Goal: Task Accomplishment & Management: Manage account settings

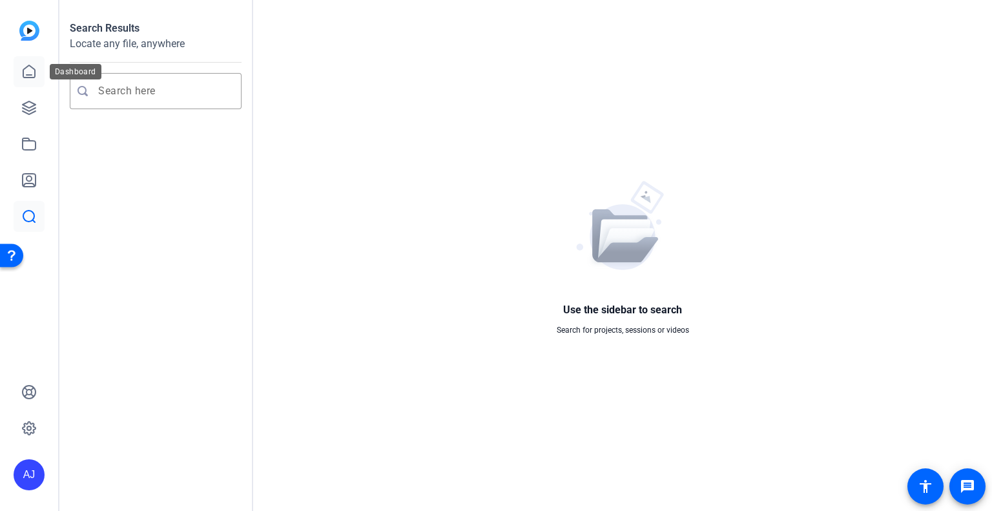
click at [26, 73] on icon at bounding box center [28, 71] width 15 height 15
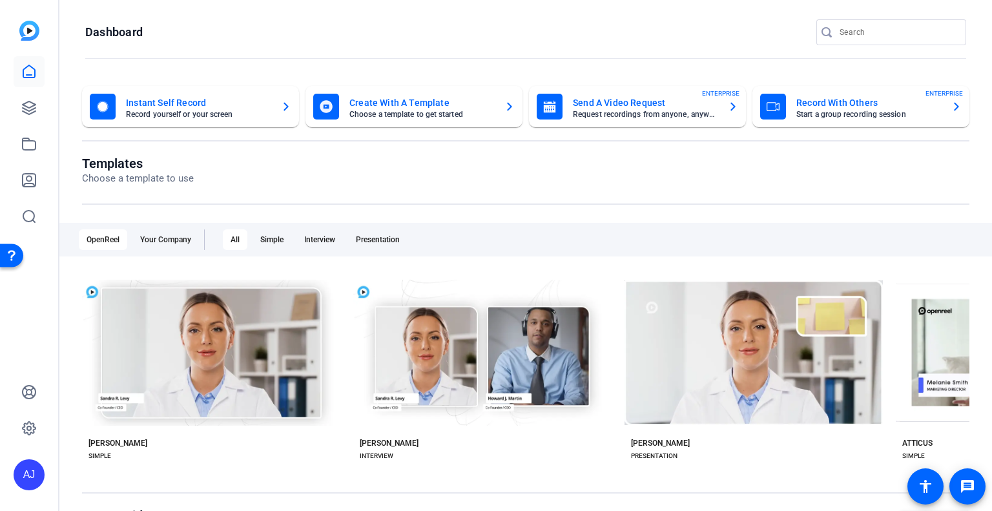
click at [21, 479] on div "AJ" at bounding box center [29, 474] width 31 height 31
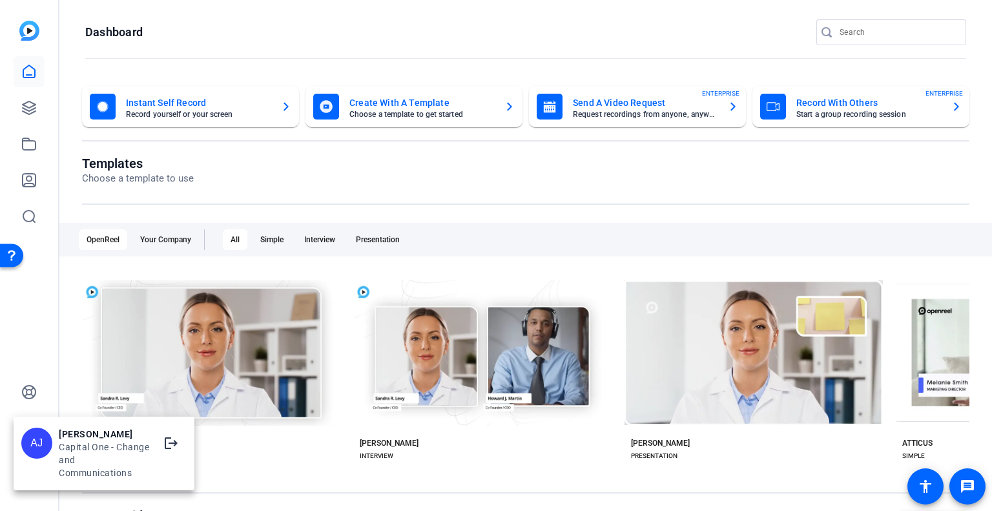
click at [94, 464] on div "Capital One - Change and Communications" at bounding box center [104, 459] width 90 height 39
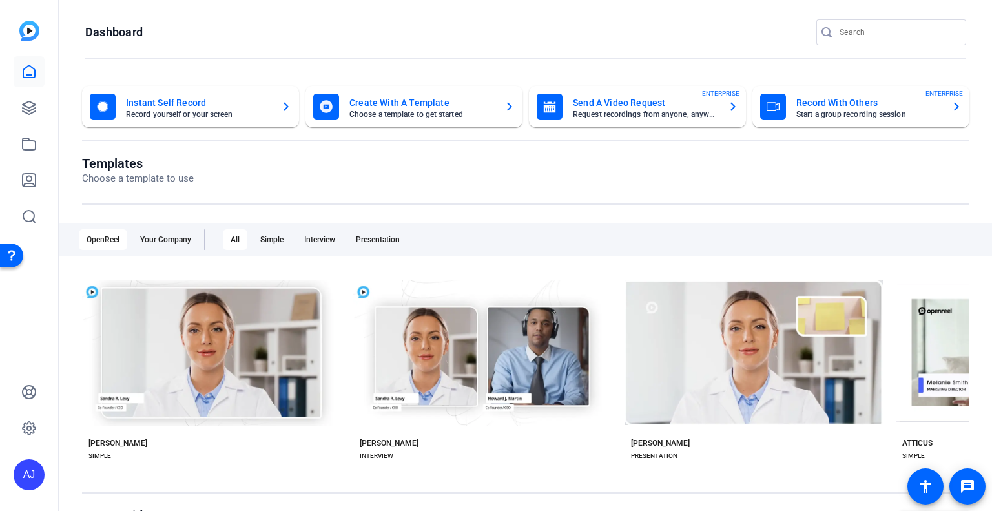
click at [43, 471] on div "AJ" at bounding box center [29, 474] width 31 height 31
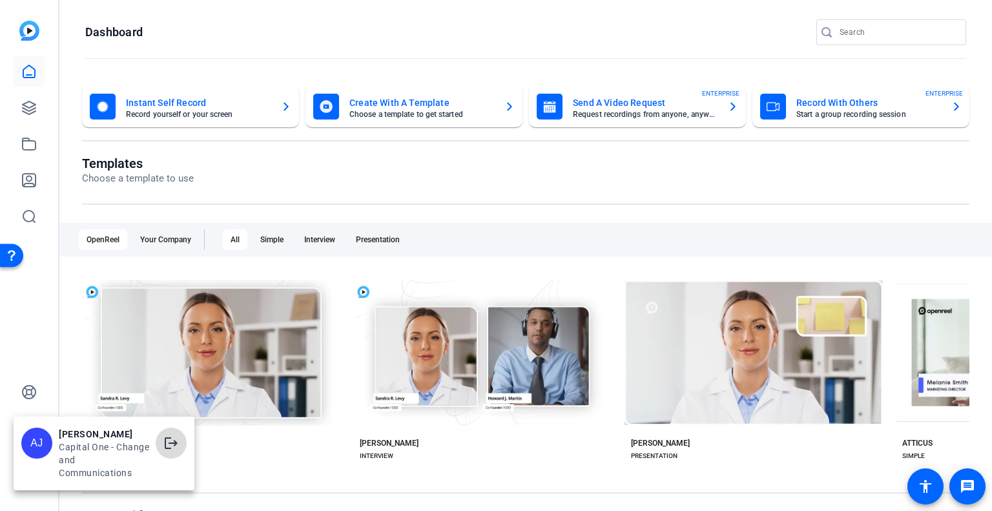
click at [162, 442] on span at bounding box center [171, 442] width 31 height 31
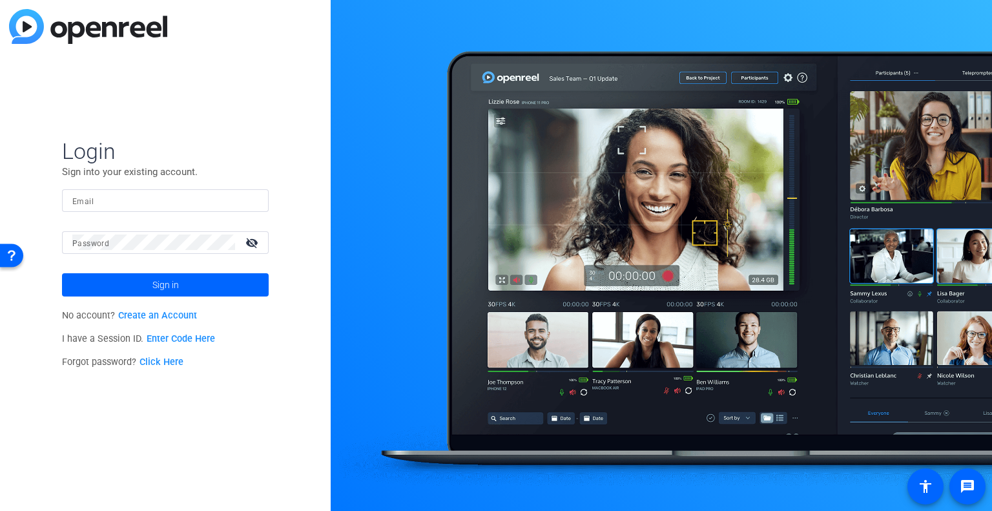
type input "[PERSON_NAME][EMAIL_ADDRESS][PERSON_NAME][DOMAIN_NAME]"
click at [248, 245] on mat-icon "visibility_off" at bounding box center [253, 242] width 31 height 19
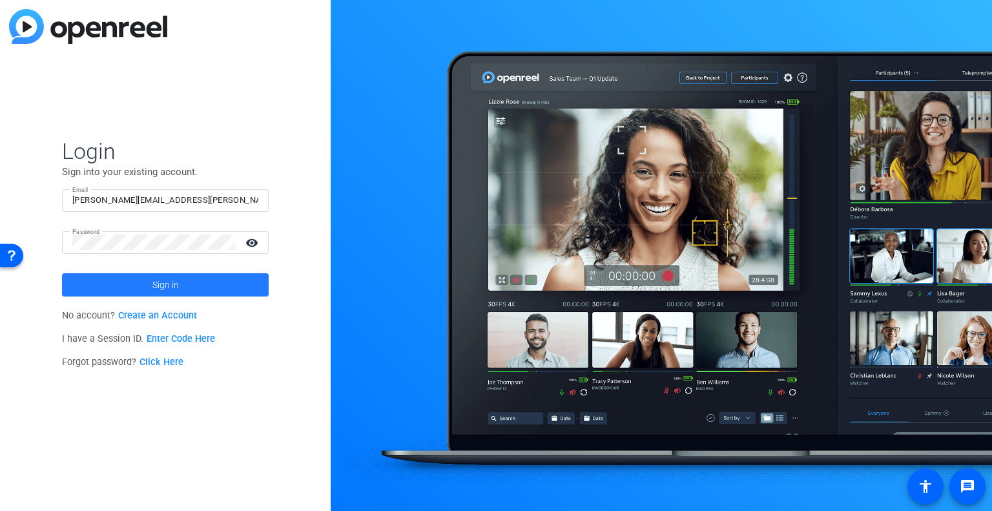
click at [132, 281] on span at bounding box center [165, 284] width 207 height 31
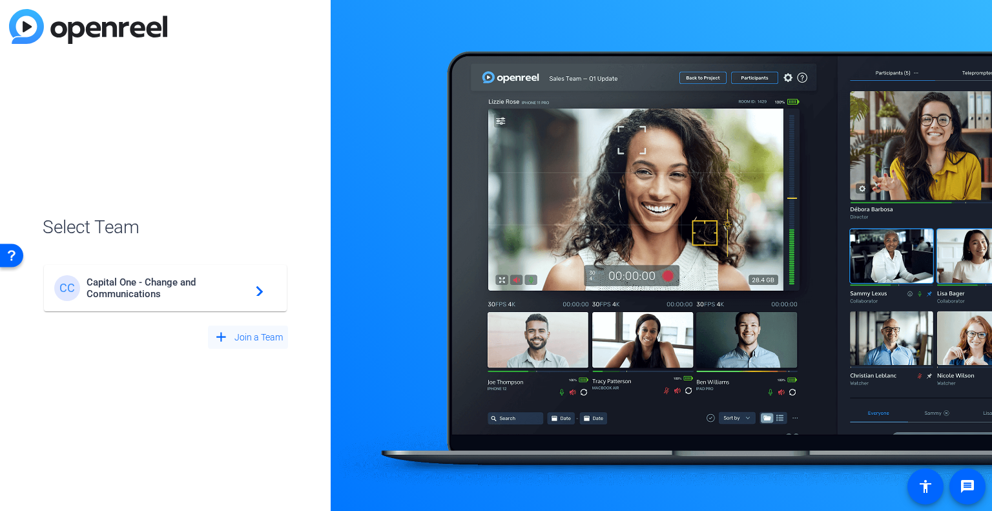
click at [240, 334] on span "Join a Team" at bounding box center [258, 338] width 48 height 14
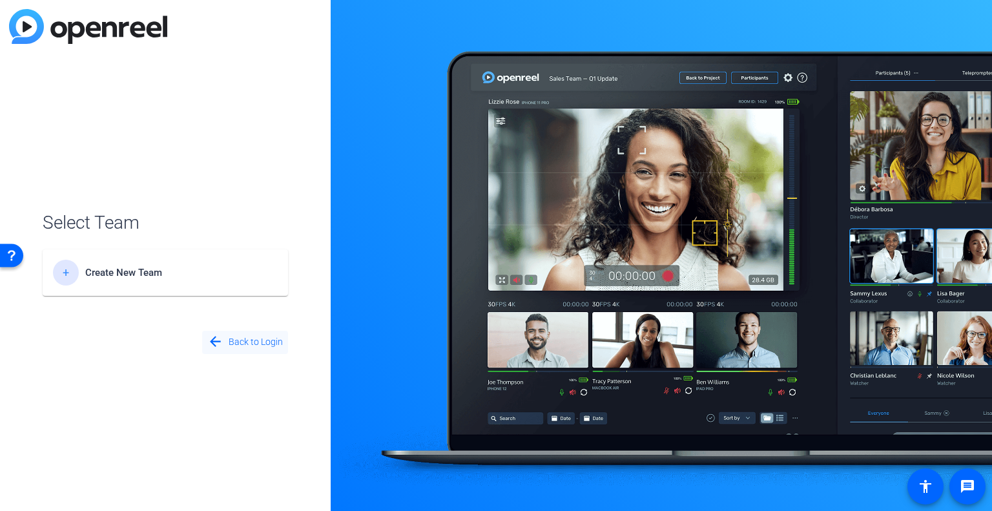
click at [209, 335] on mat-icon "arrow_back" at bounding box center [215, 342] width 16 height 16
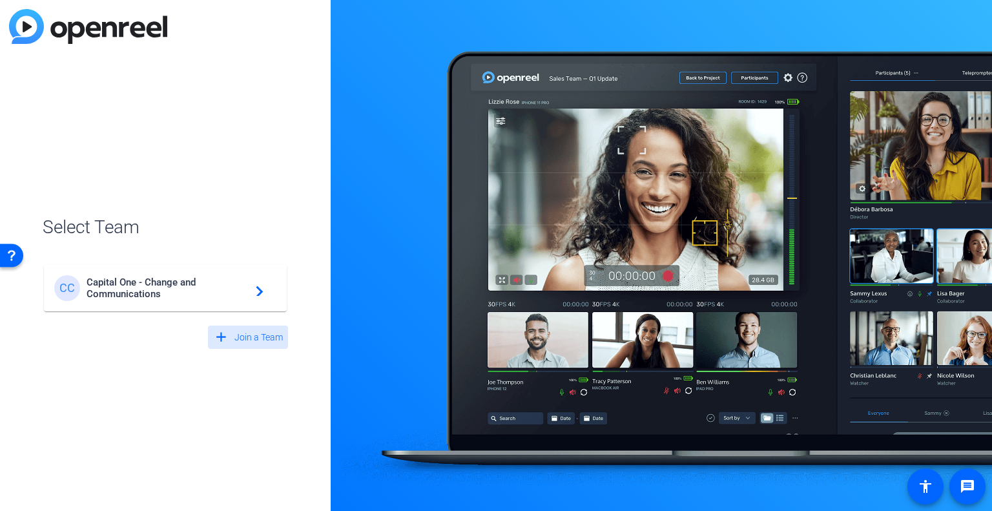
click at [232, 338] on span at bounding box center [248, 337] width 80 height 31
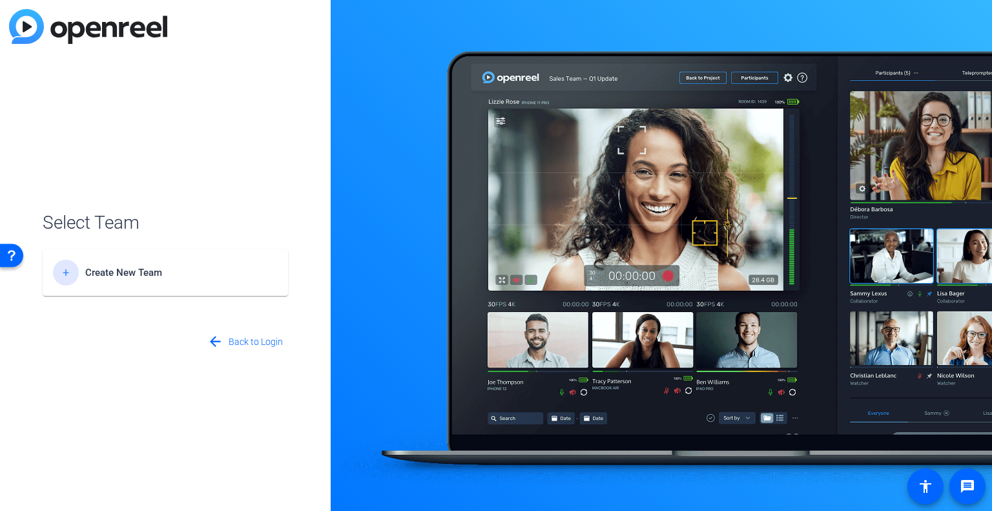
click at [128, 269] on span "Create New Team" at bounding box center [165, 273] width 161 height 12
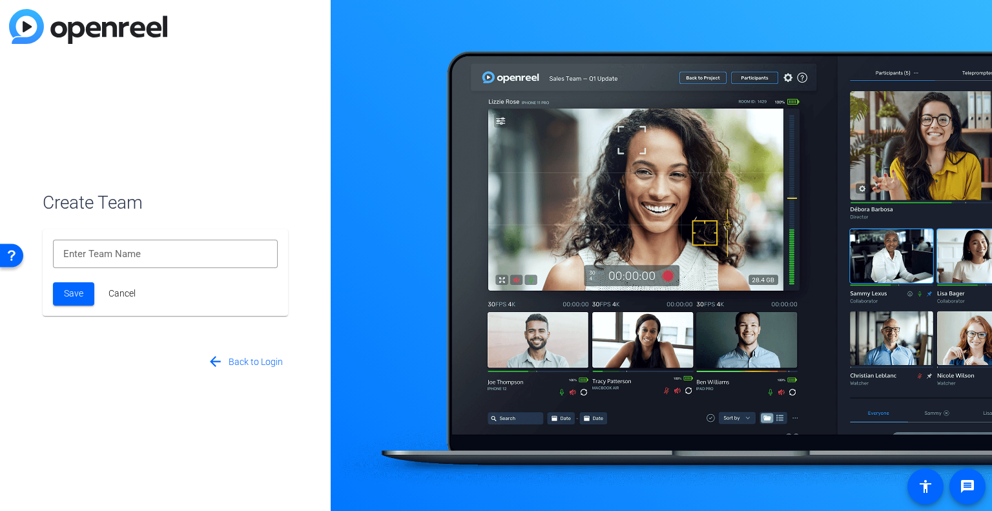
click at [114, 292] on span "Cancel" at bounding box center [121, 294] width 27 height 14
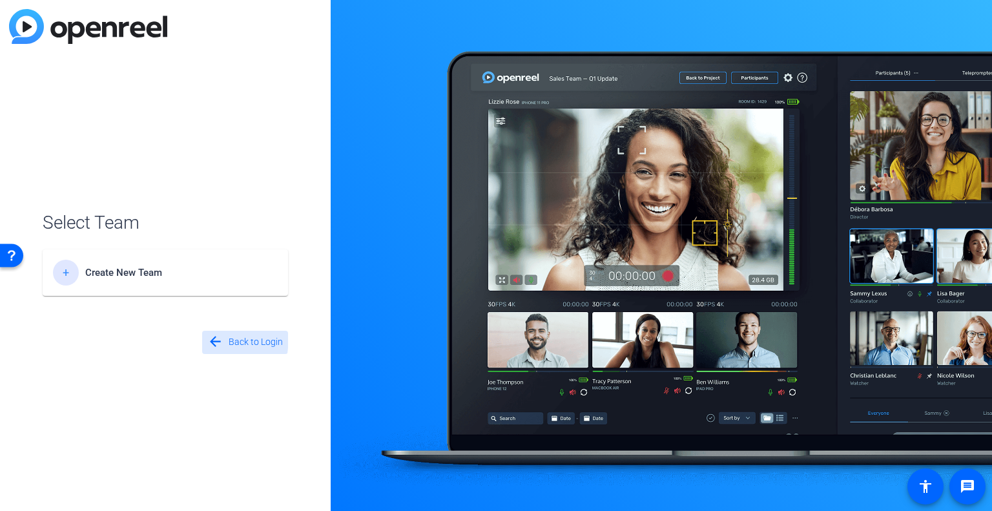
click at [215, 338] on mat-icon "arrow_back" at bounding box center [215, 342] width 16 height 16
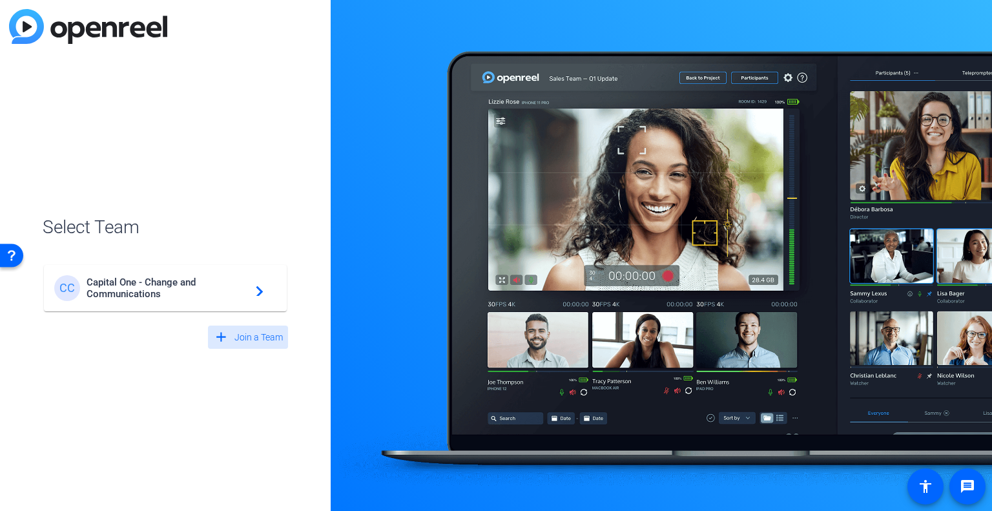
click at [263, 341] on span "Join a Team" at bounding box center [258, 338] width 48 height 14
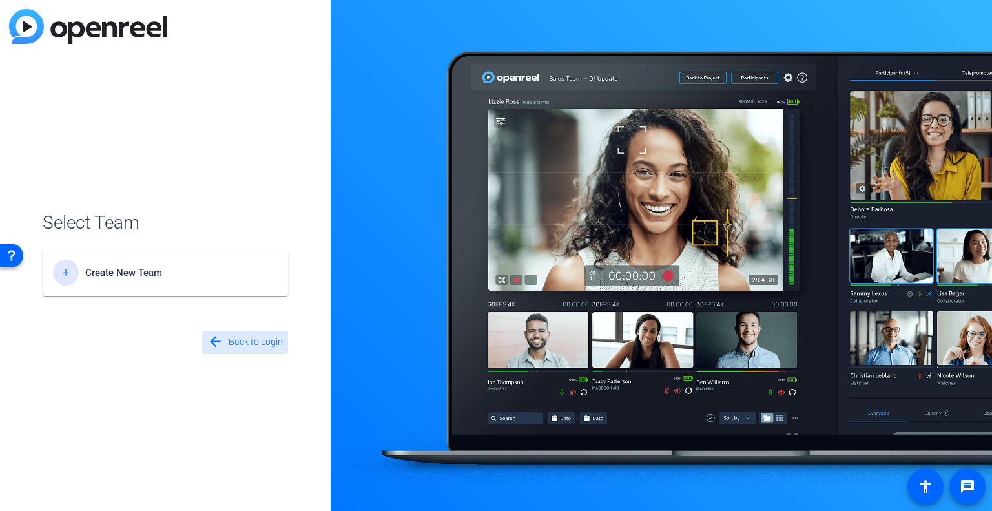
click at [212, 340] on mat-icon "arrow_back" at bounding box center [215, 342] width 16 height 16
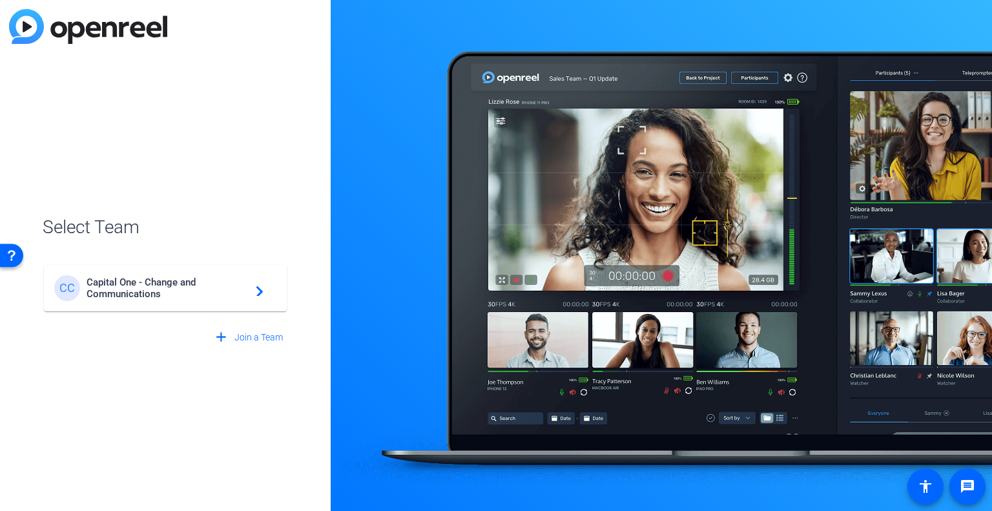
click at [100, 277] on span "Capital One - Change and Communications" at bounding box center [167, 287] width 161 height 23
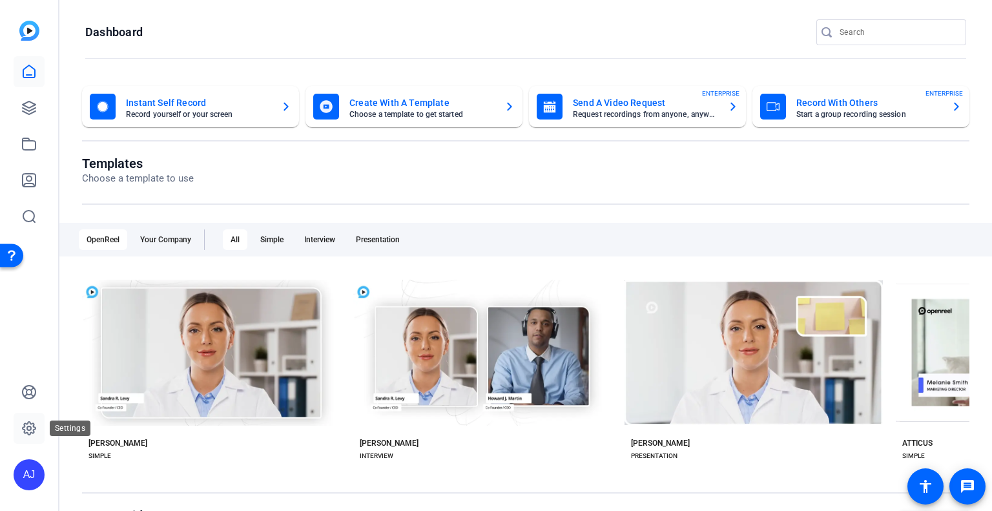
click at [20, 422] on link at bounding box center [29, 428] width 31 height 31
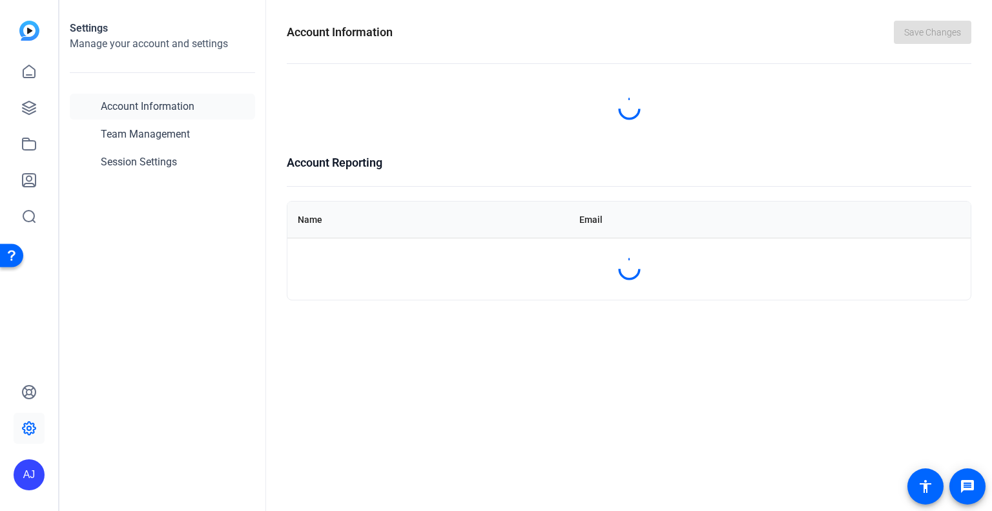
click at [26, 425] on icon at bounding box center [28, 427] width 15 height 15
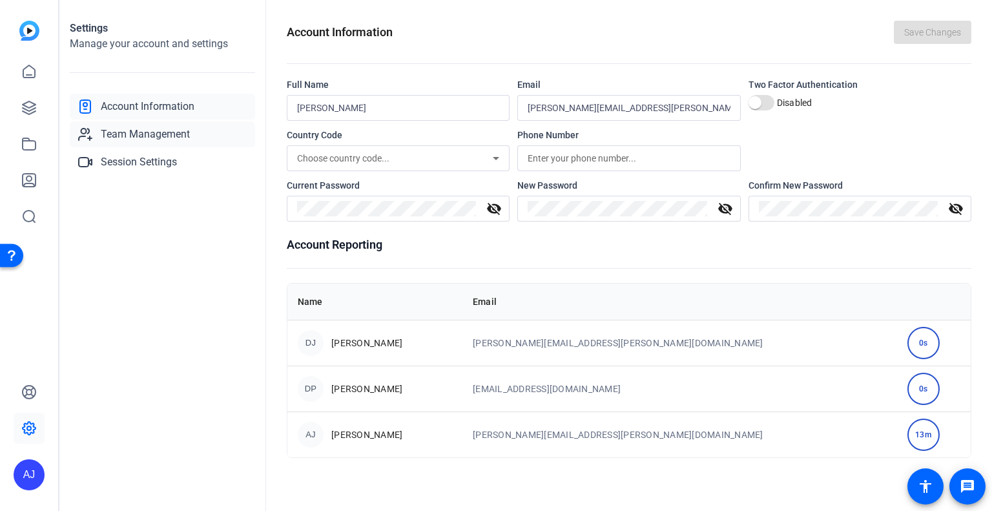
click at [132, 129] on span "Team Management" at bounding box center [145, 134] width 89 height 15
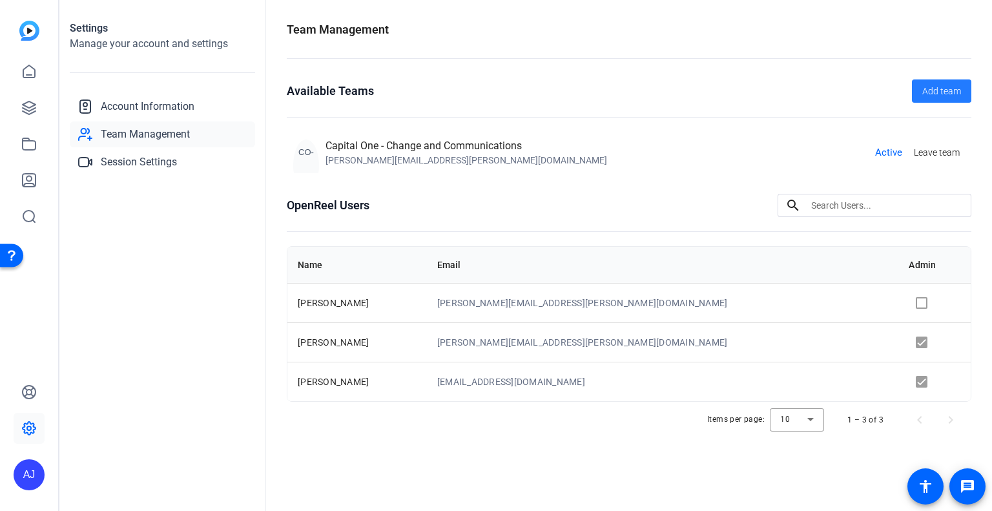
click at [927, 90] on span "Add team" at bounding box center [941, 92] width 39 height 14
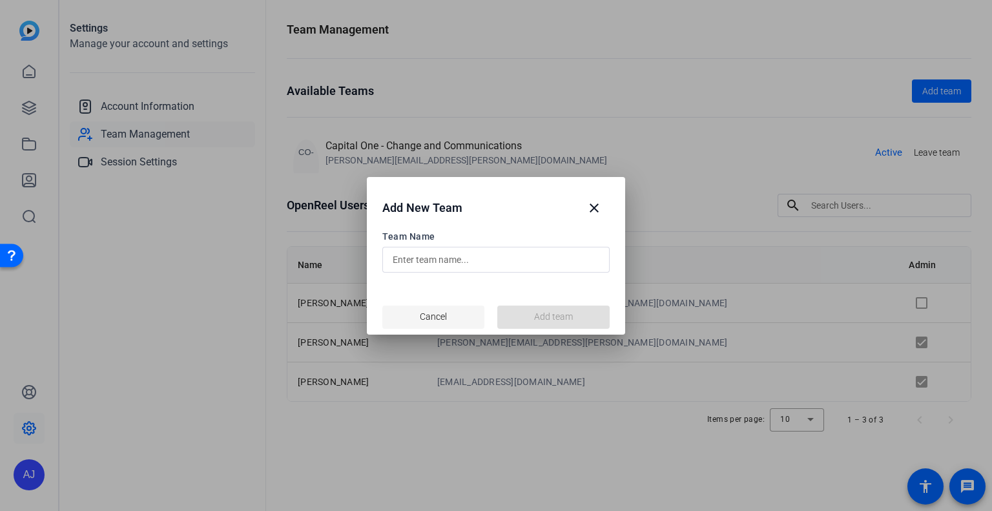
click at [442, 318] on span "Cancel" at bounding box center [433, 317] width 27 height 14
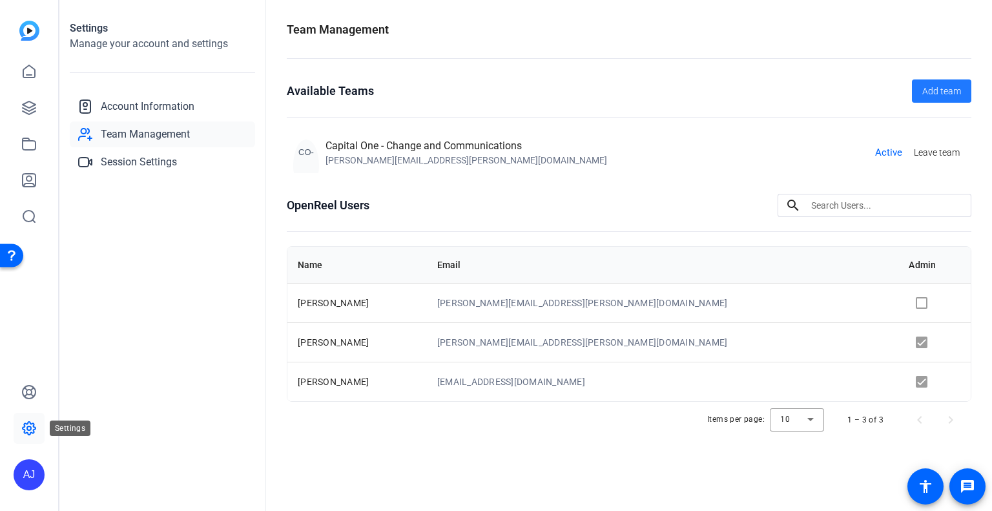
click at [26, 429] on icon at bounding box center [28, 427] width 15 height 15
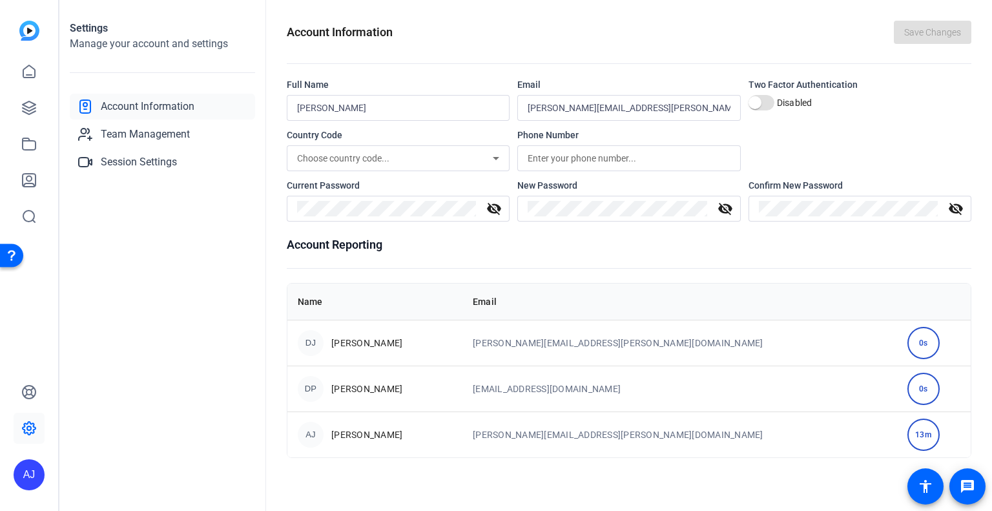
click at [152, 103] on span "Account Information" at bounding box center [148, 106] width 94 height 15
click at [159, 136] on span "Team Management" at bounding box center [145, 134] width 89 height 15
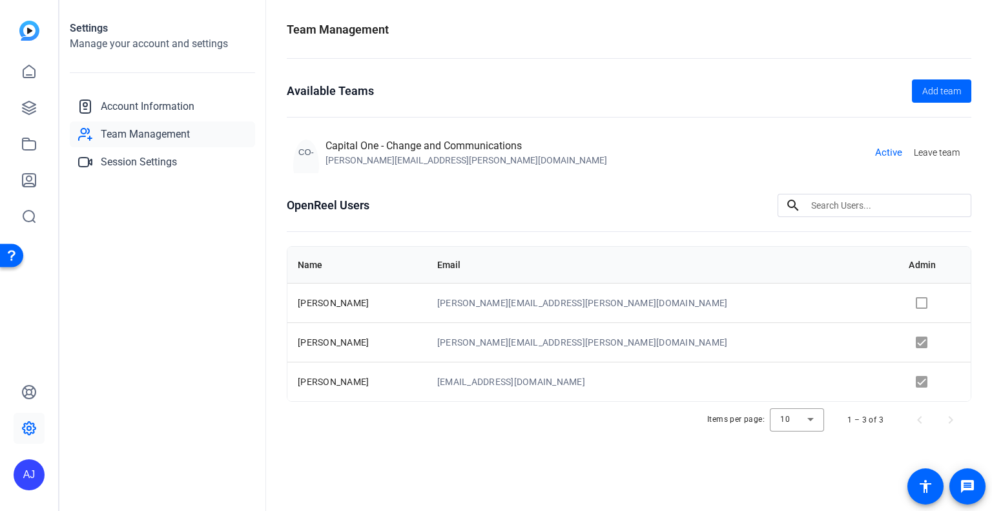
click at [31, 480] on div "AJ" at bounding box center [29, 474] width 31 height 31
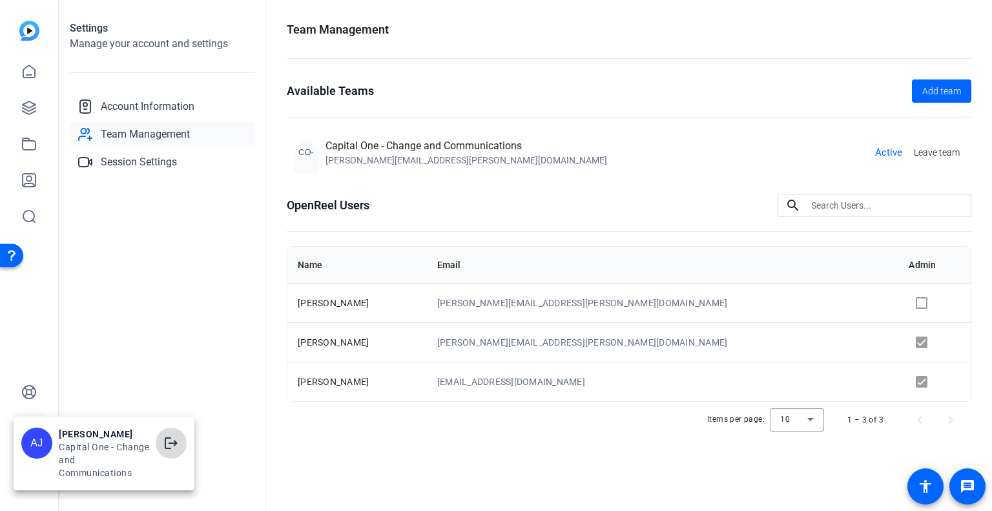
click at [173, 443] on mat-icon "logout" at bounding box center [170, 442] width 15 height 15
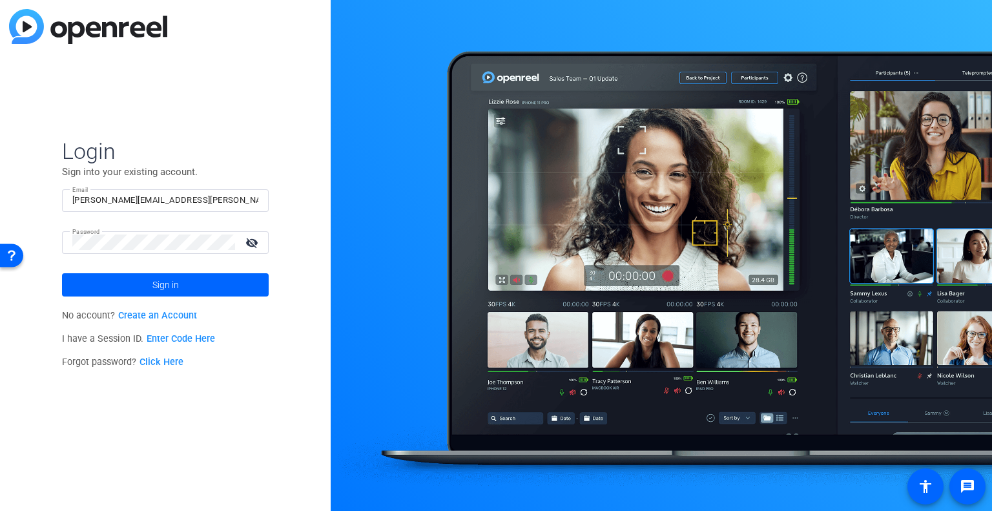
click at [130, 196] on input "[PERSON_NAME][EMAIL_ADDRESS][PERSON_NAME][DOMAIN_NAME]" at bounding box center [165, 199] width 186 height 15
type input "[EMAIL_ADDRESS][PERSON_NAME][DOMAIN_NAME]"
click at [93, 284] on span at bounding box center [165, 284] width 207 height 31
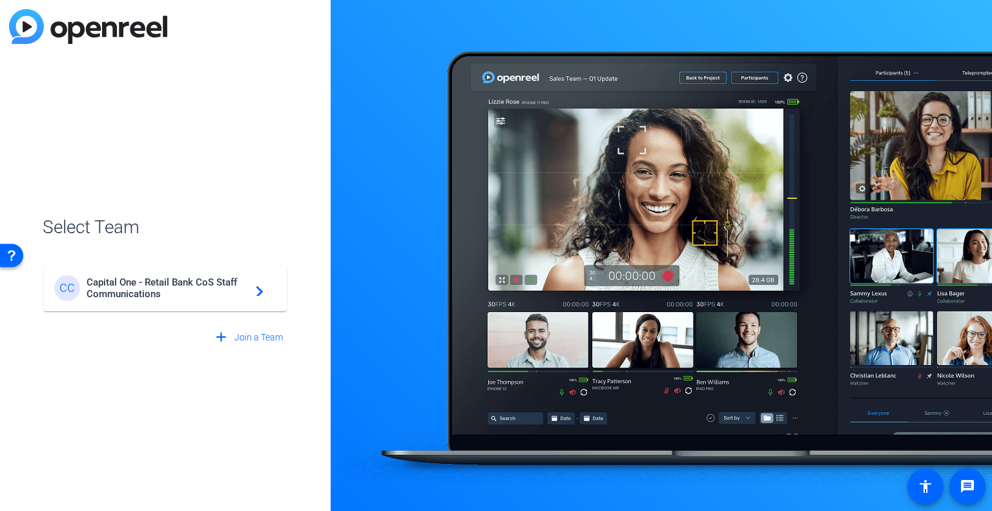
click at [252, 289] on mat-icon "navigate_next" at bounding box center [255, 287] width 15 height 15
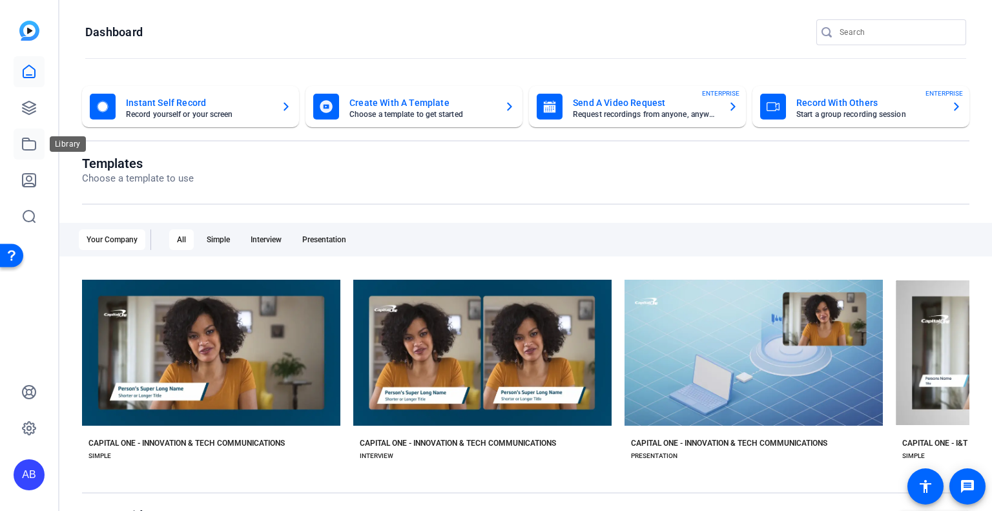
click at [31, 146] on icon at bounding box center [28, 143] width 15 height 15
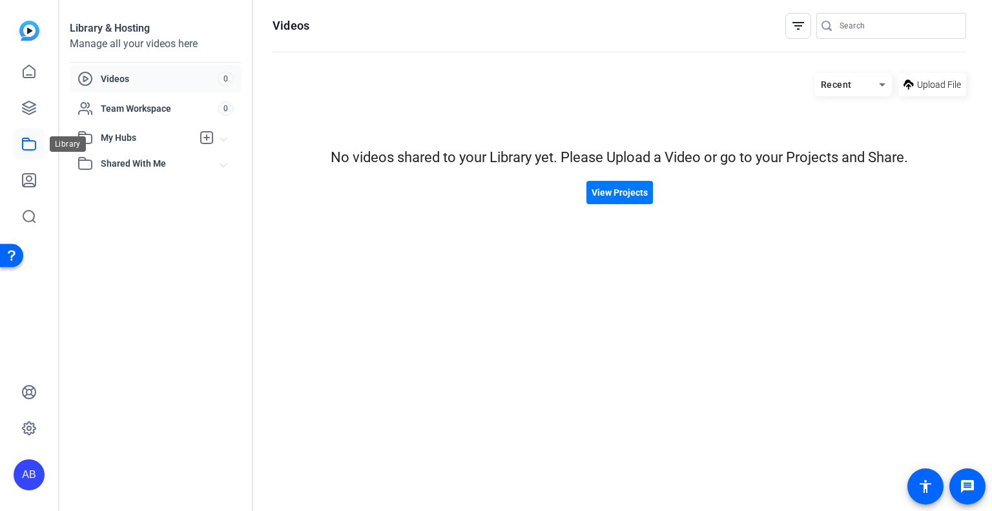
click at [25, 138] on icon at bounding box center [29, 144] width 13 height 12
click at [609, 194] on span "View Projects" at bounding box center [619, 193] width 56 height 14
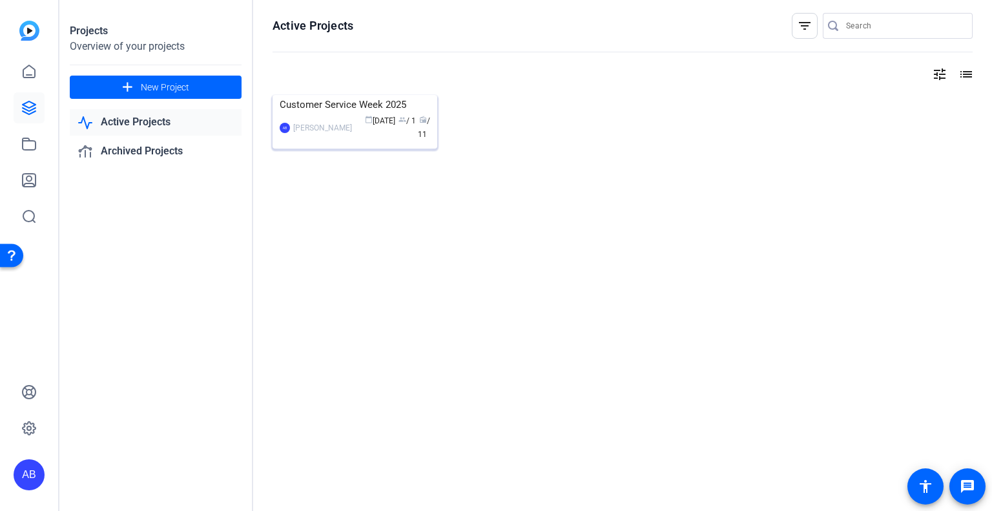
click at [332, 95] on img at bounding box center [354, 95] width 165 height 0
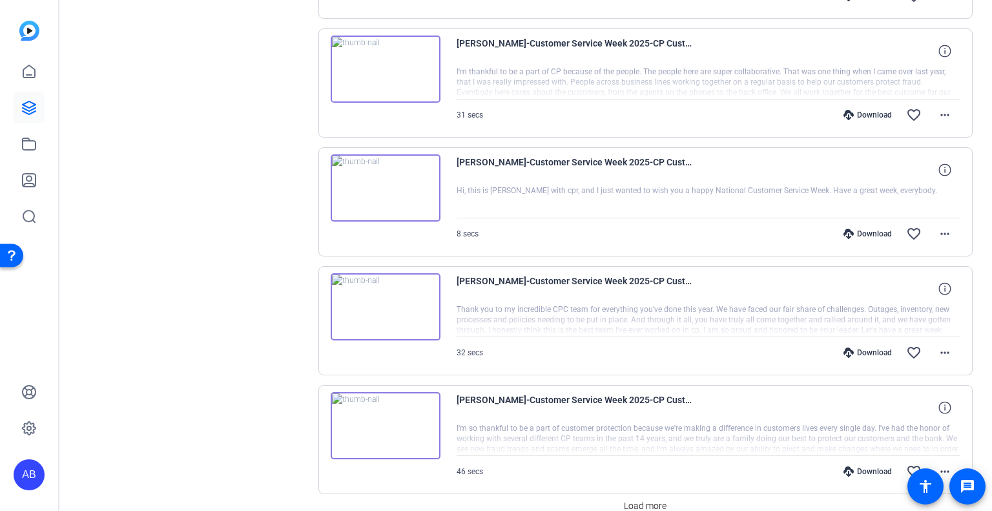
scroll to position [1028, 0]
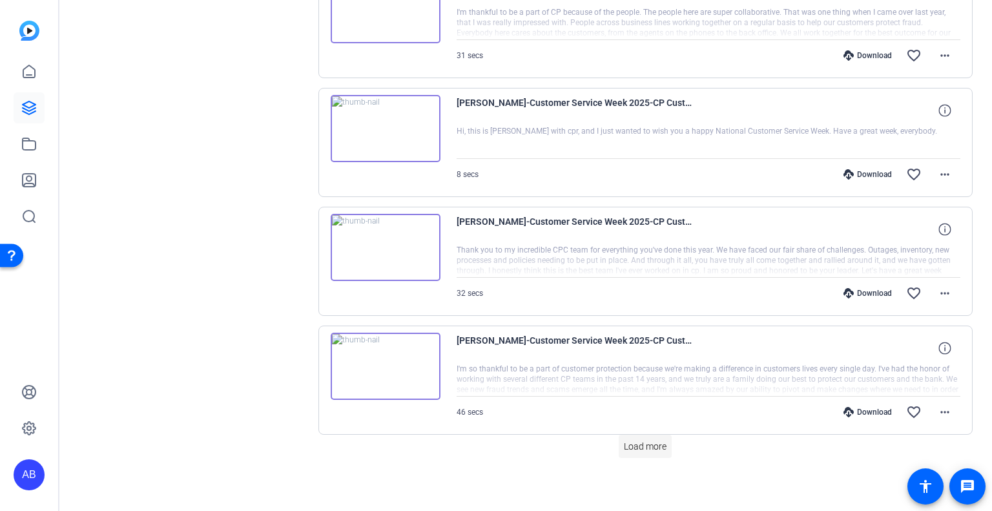
click at [644, 443] on span "Load more" at bounding box center [645, 447] width 43 height 14
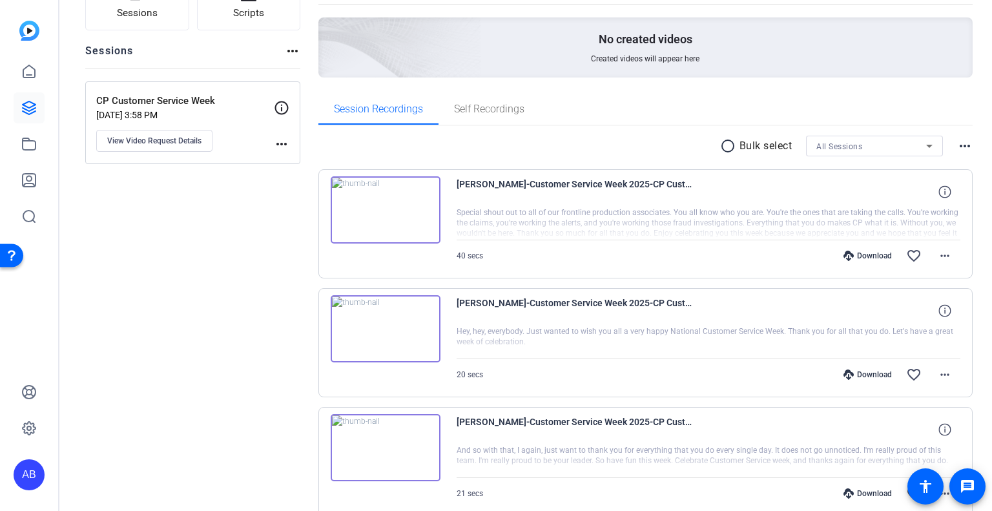
scroll to position [129, 0]
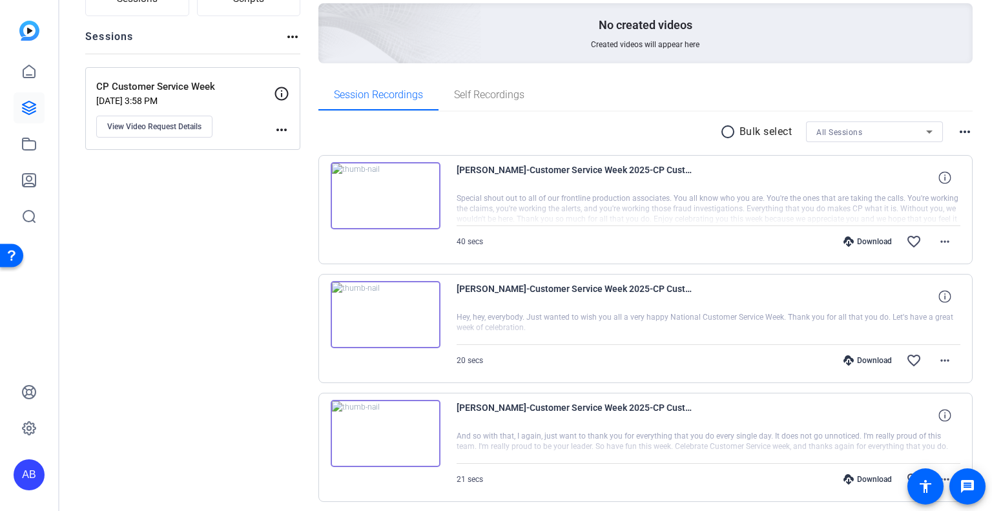
click at [843, 240] on icon at bounding box center [848, 241] width 10 height 10
click at [856, 360] on div "Download" at bounding box center [867, 360] width 61 height 10
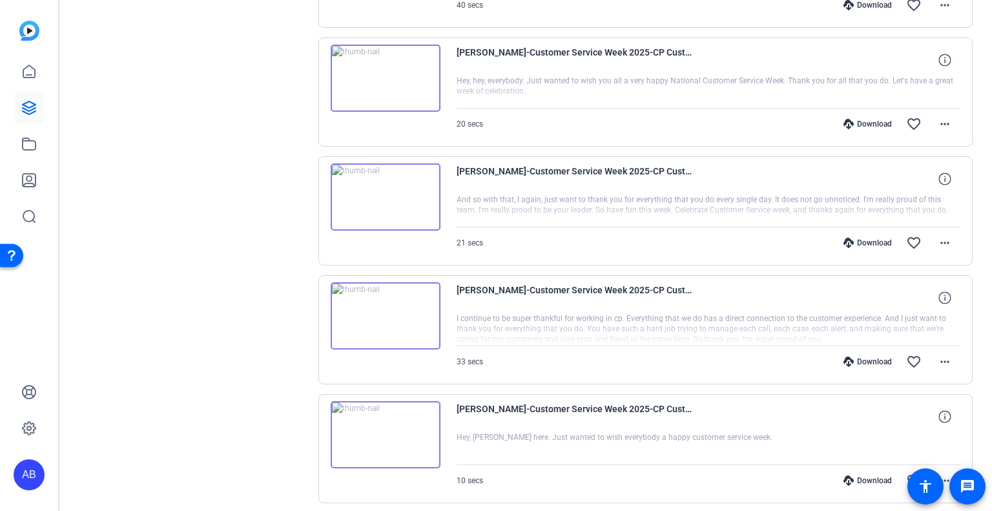
scroll to position [387, 0]
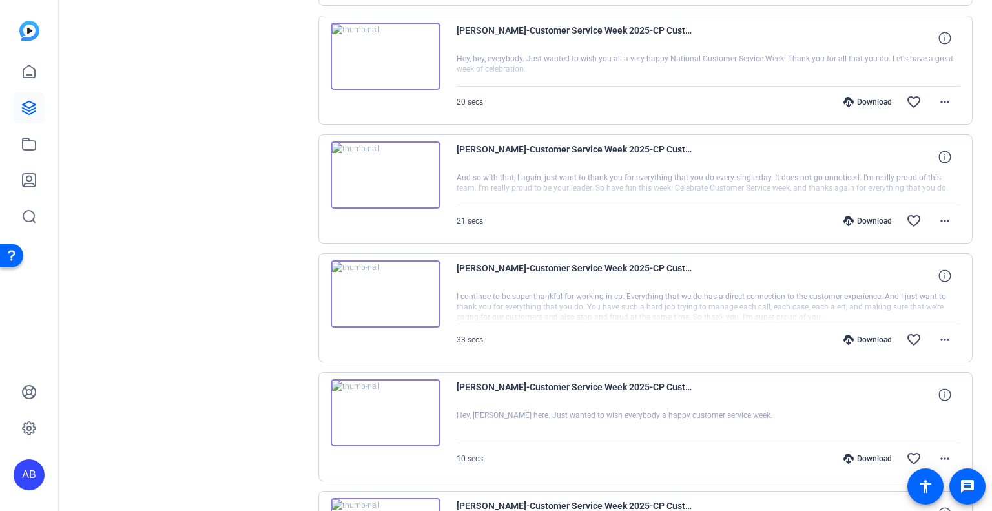
click at [842, 224] on div "Download favorite_border more_horiz" at bounding box center [784, 220] width 352 height 31
click at [843, 221] on icon at bounding box center [848, 221] width 10 height 10
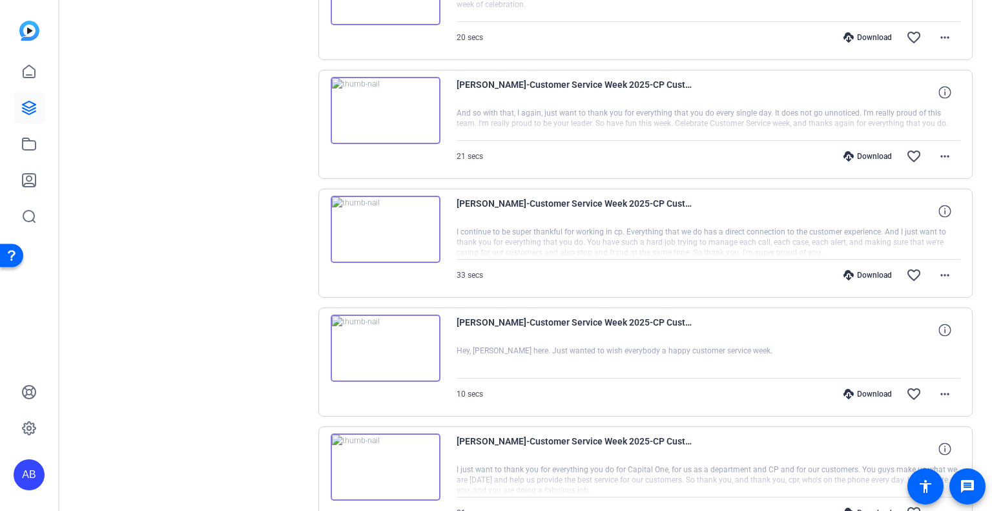
click at [843, 273] on icon at bounding box center [848, 275] width 10 height 10
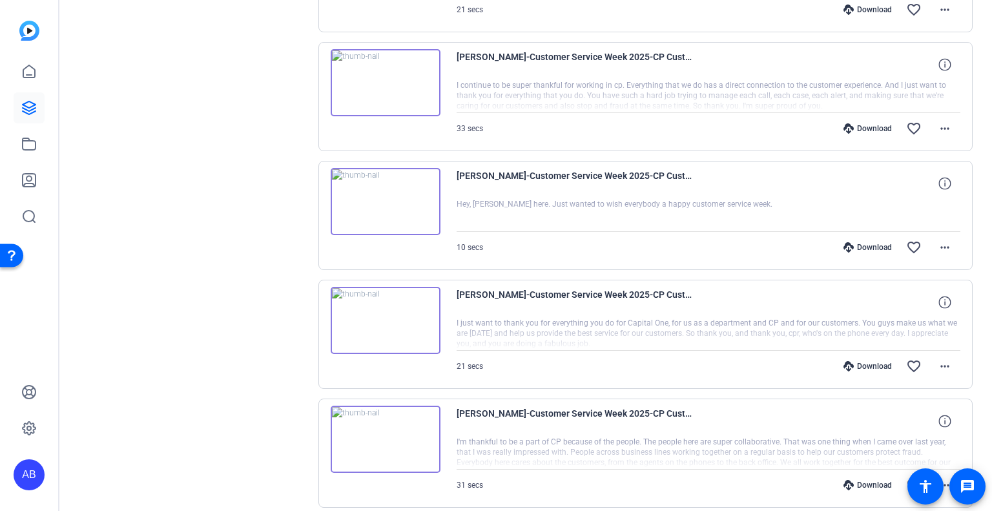
scroll to position [646, 0]
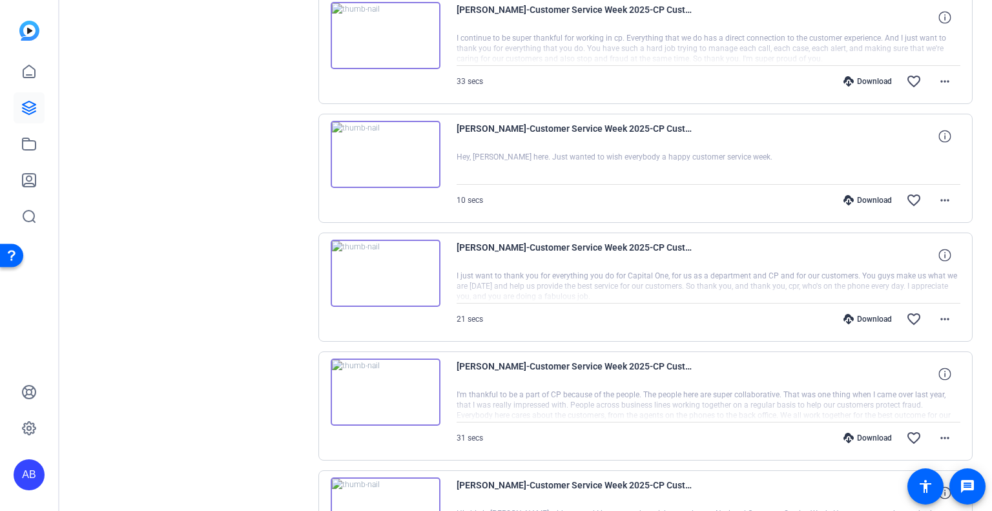
click at [843, 198] on icon at bounding box center [848, 200] width 10 height 10
click at [843, 317] on icon at bounding box center [848, 319] width 10 height 10
click at [843, 438] on icon at bounding box center [848, 438] width 10 height 10
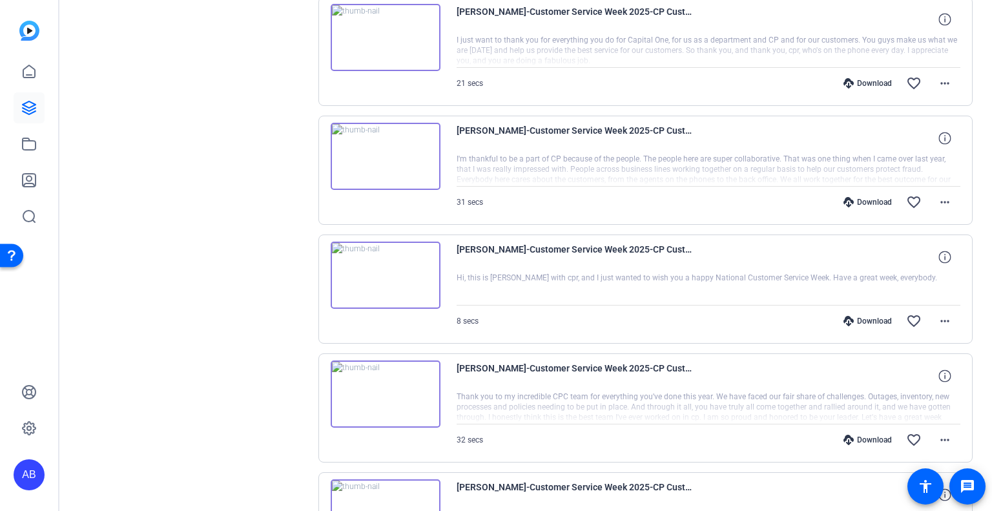
scroll to position [904, 0]
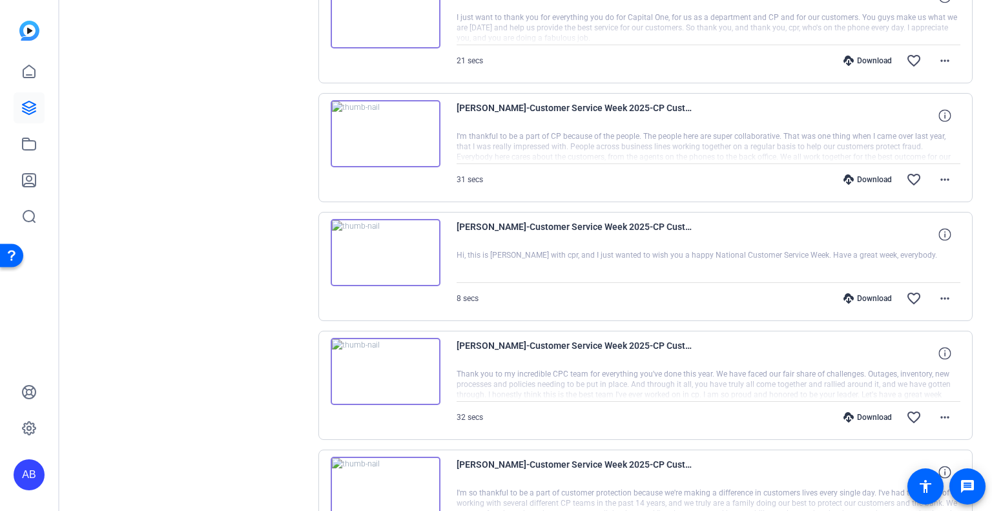
click at [843, 412] on icon at bounding box center [848, 417] width 10 height 10
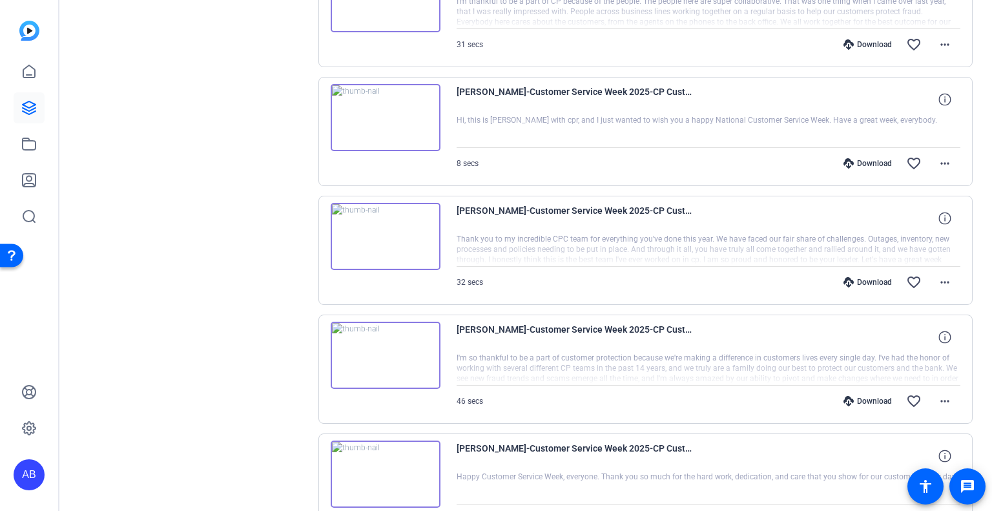
scroll to position [1098, 0]
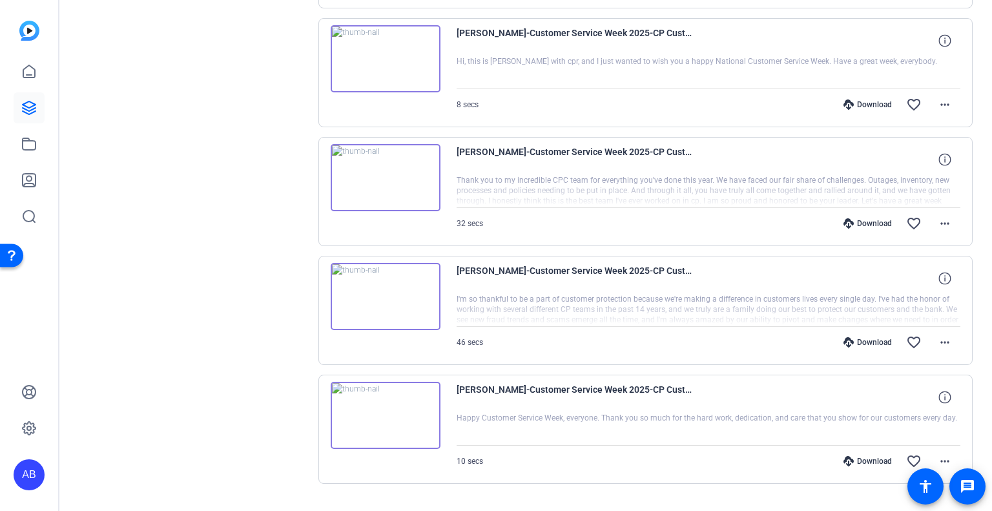
click at [843, 338] on icon at bounding box center [848, 342] width 10 height 10
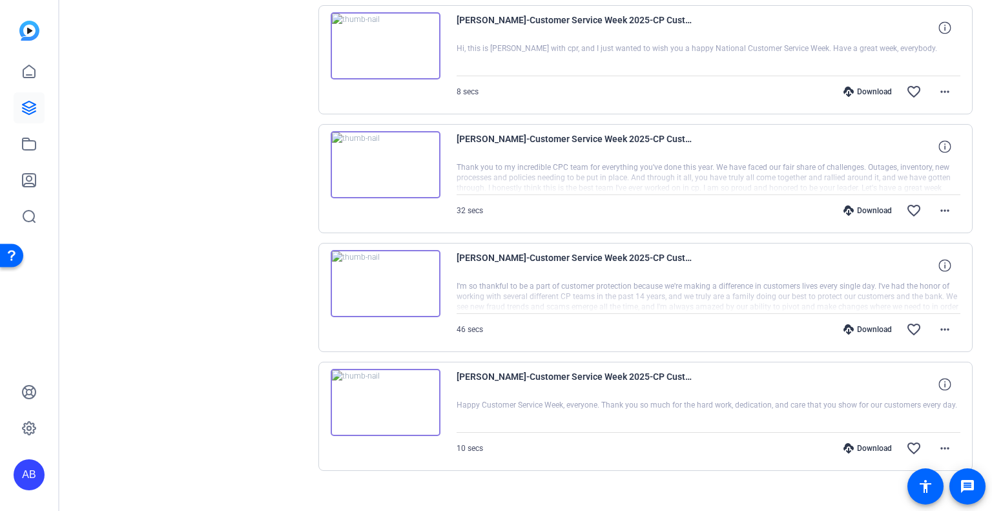
scroll to position [1123, 0]
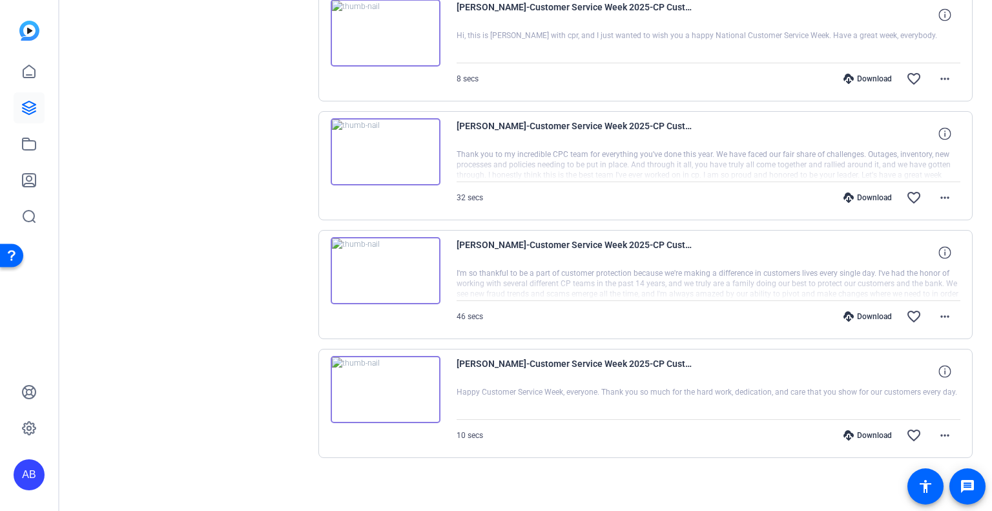
click at [843, 431] on icon at bounding box center [848, 435] width 10 height 10
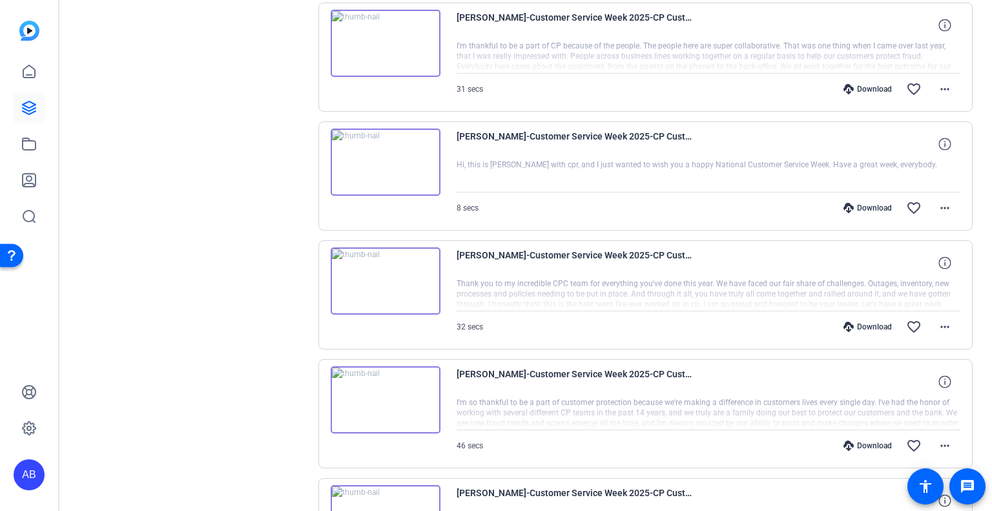
scroll to position [930, 0]
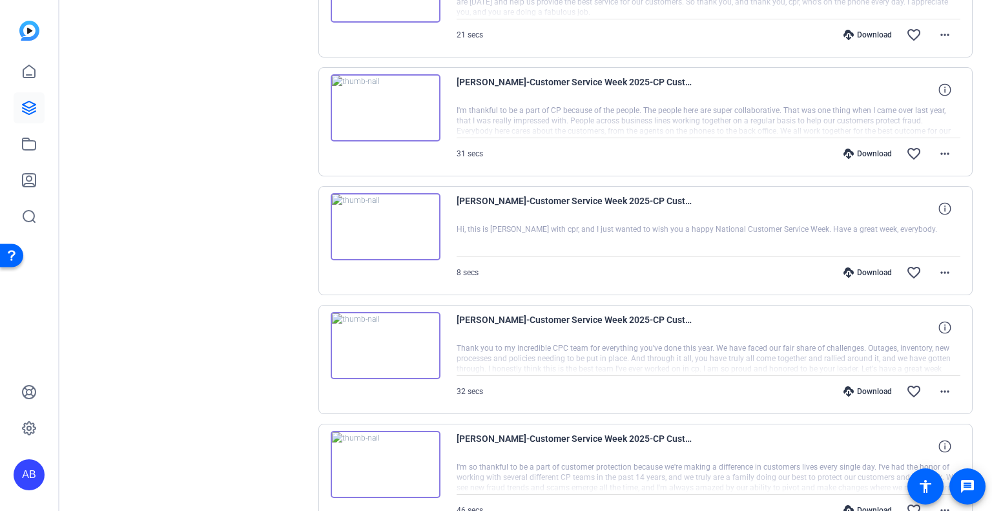
click at [844, 269] on icon at bounding box center [848, 272] width 10 height 10
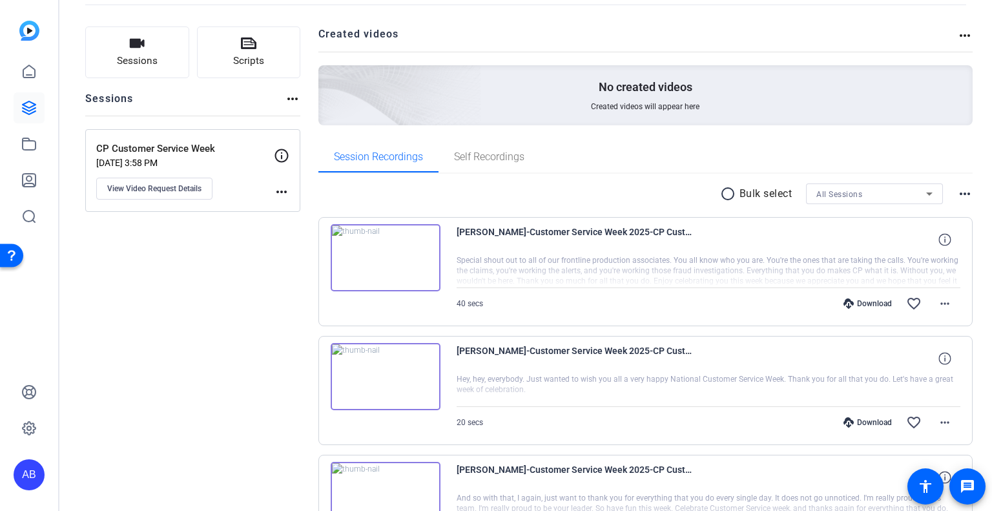
scroll to position [0, 0]
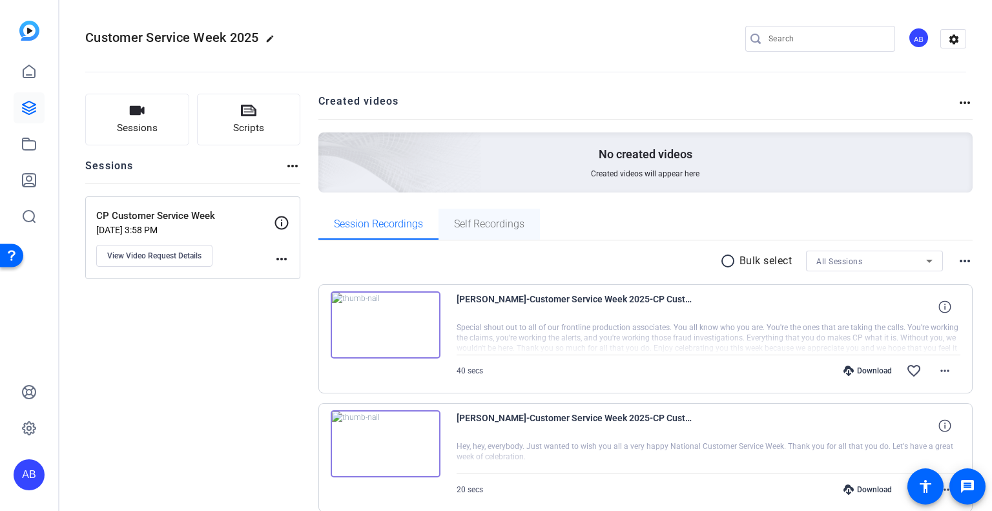
click at [462, 219] on span "Self Recordings" at bounding box center [489, 224] width 70 height 10
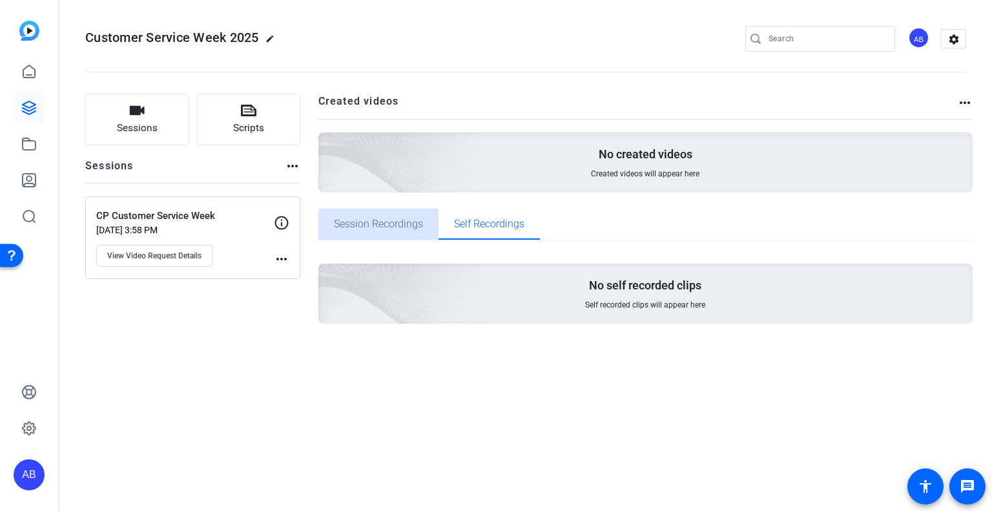
click at [403, 221] on span "Session Recordings" at bounding box center [378, 224] width 89 height 10
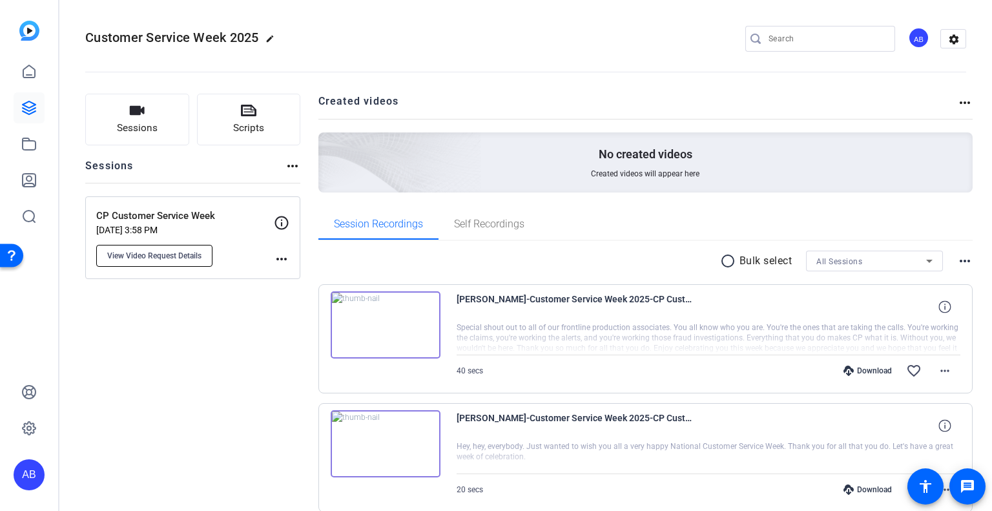
click at [159, 257] on span "View Video Request Details" at bounding box center [154, 255] width 94 height 10
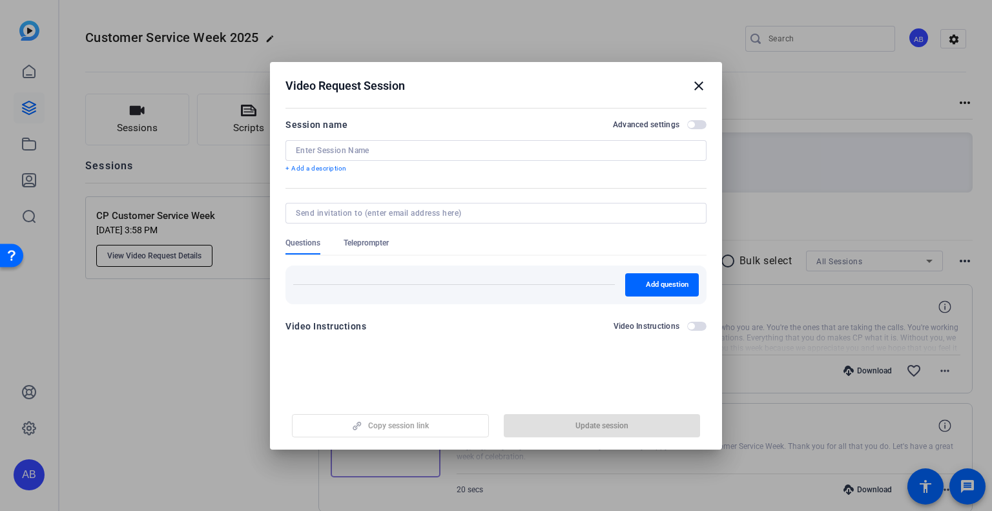
type input "CP Customer Service Week"
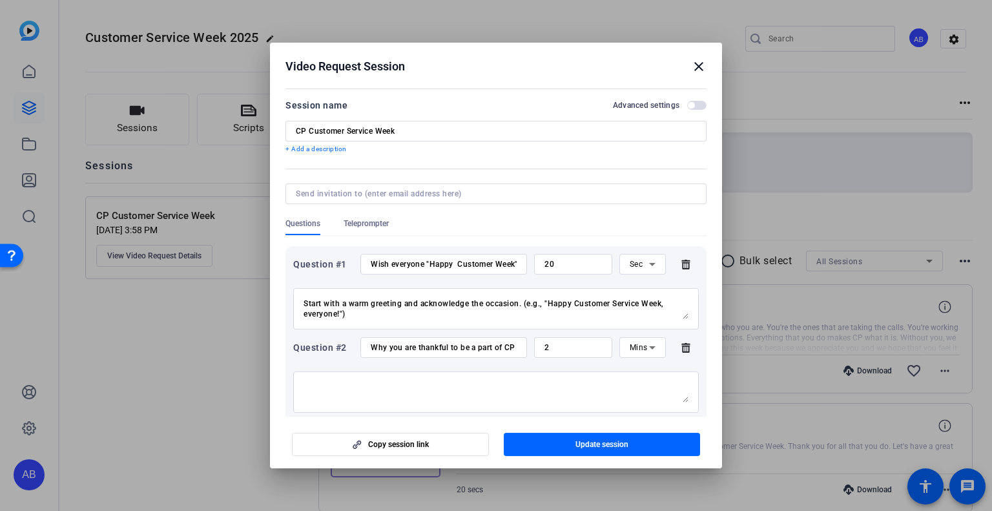
click at [697, 65] on mat-icon "close" at bounding box center [698, 66] width 15 height 15
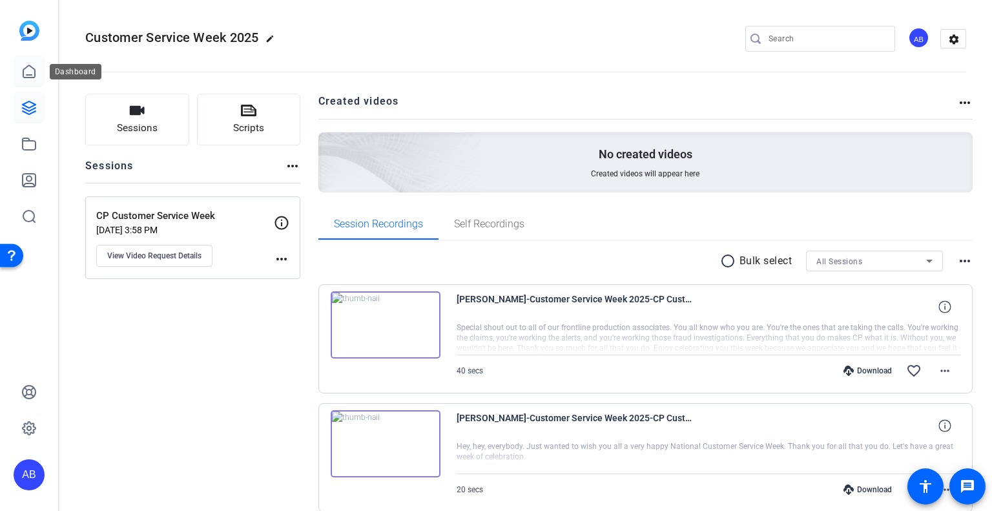
click at [19, 67] on link at bounding box center [29, 71] width 31 height 31
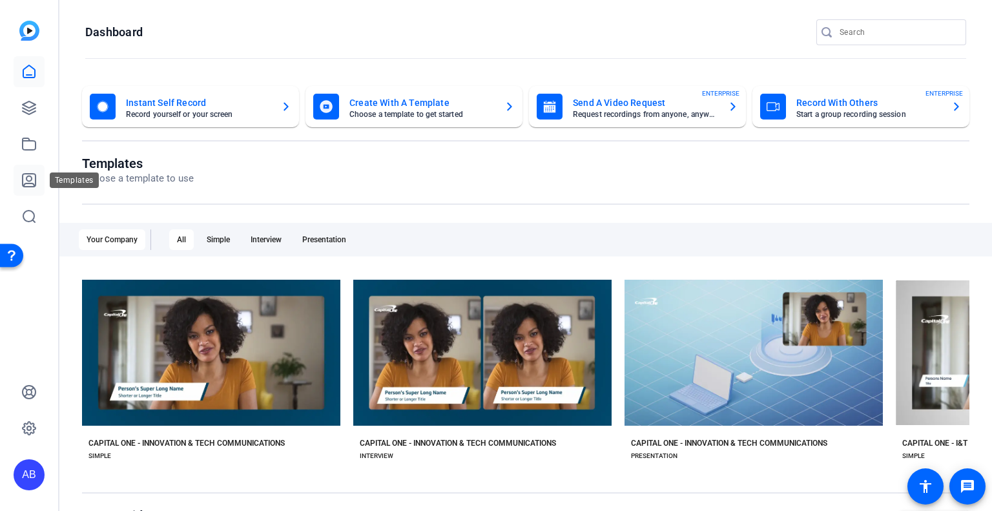
click at [26, 181] on icon at bounding box center [28, 179] width 15 height 15
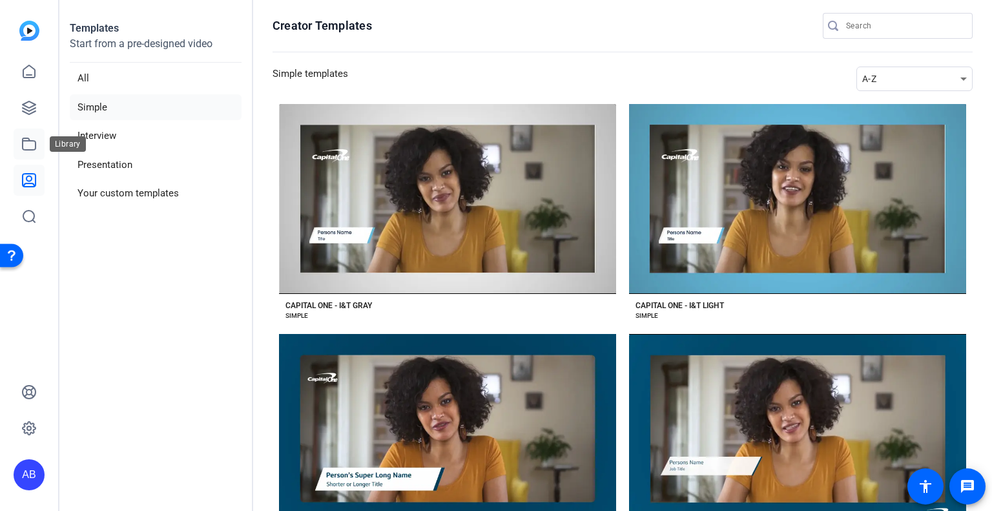
click at [31, 141] on icon at bounding box center [29, 144] width 13 height 12
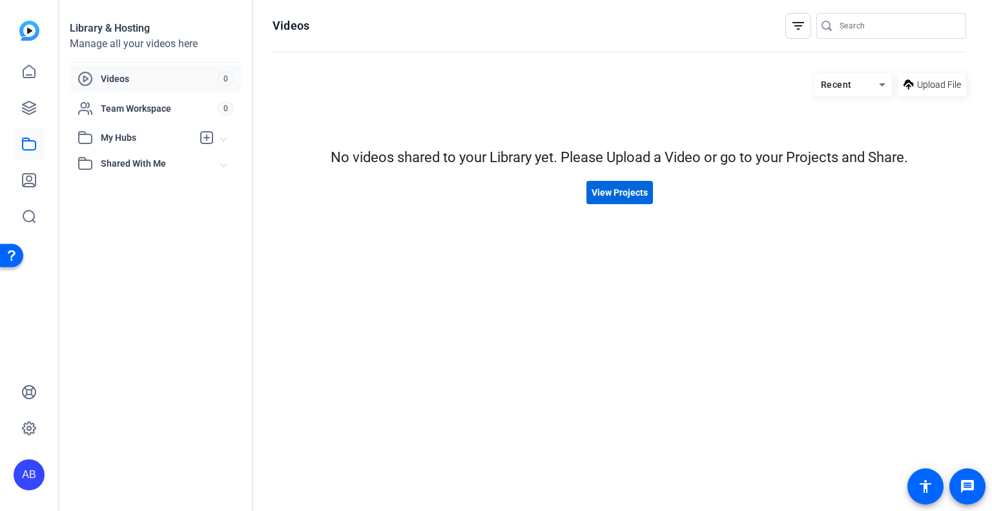
click at [609, 189] on span "View Projects" at bounding box center [619, 193] width 56 height 14
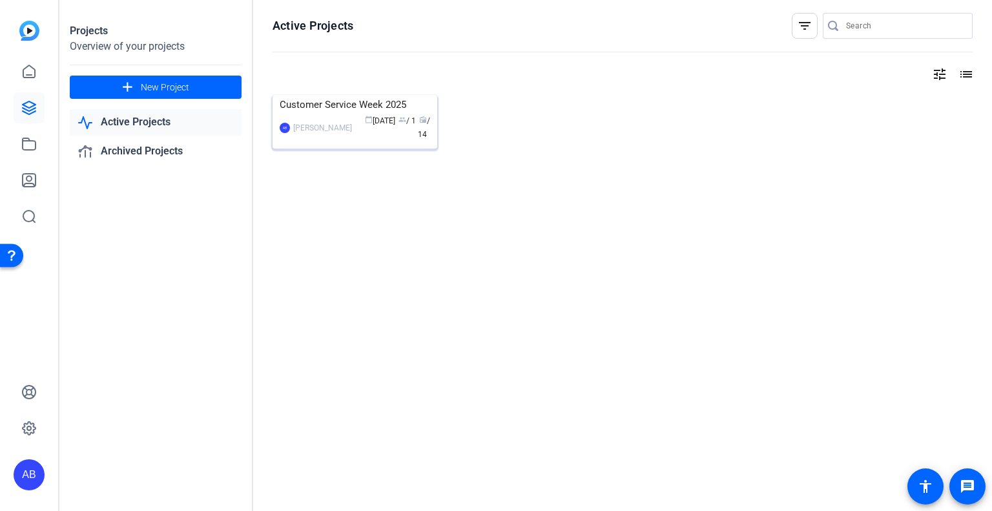
click at [296, 95] on img at bounding box center [354, 95] width 165 height 0
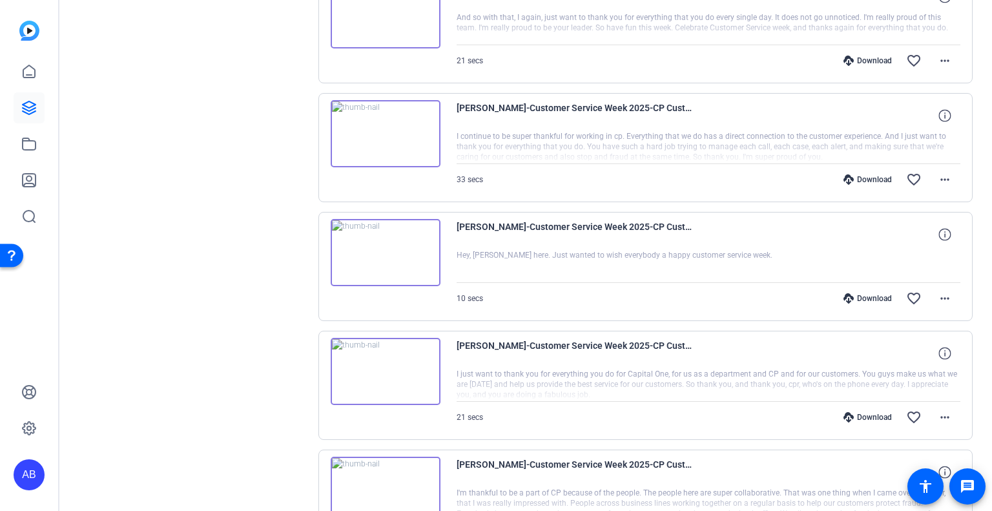
scroll to position [1028, 0]
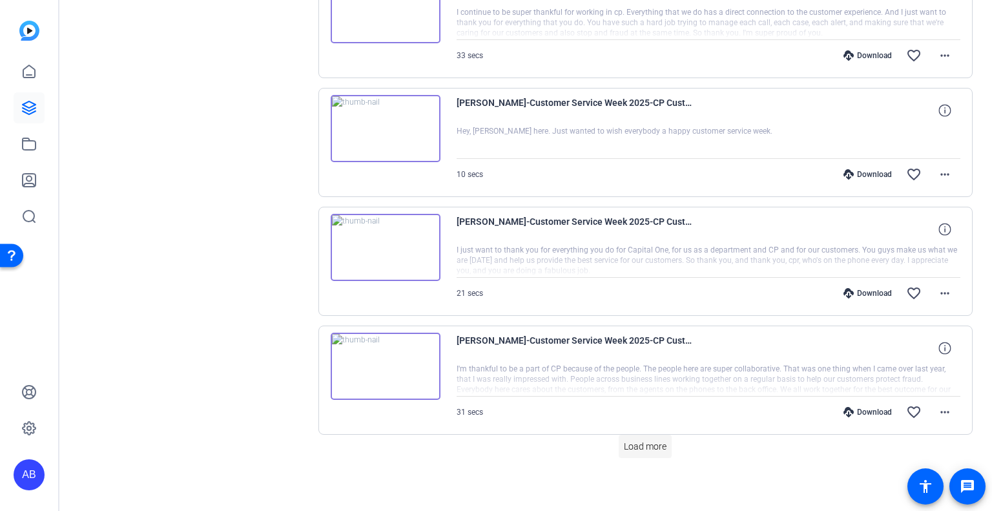
click at [648, 440] on span "Load more" at bounding box center [645, 447] width 43 height 14
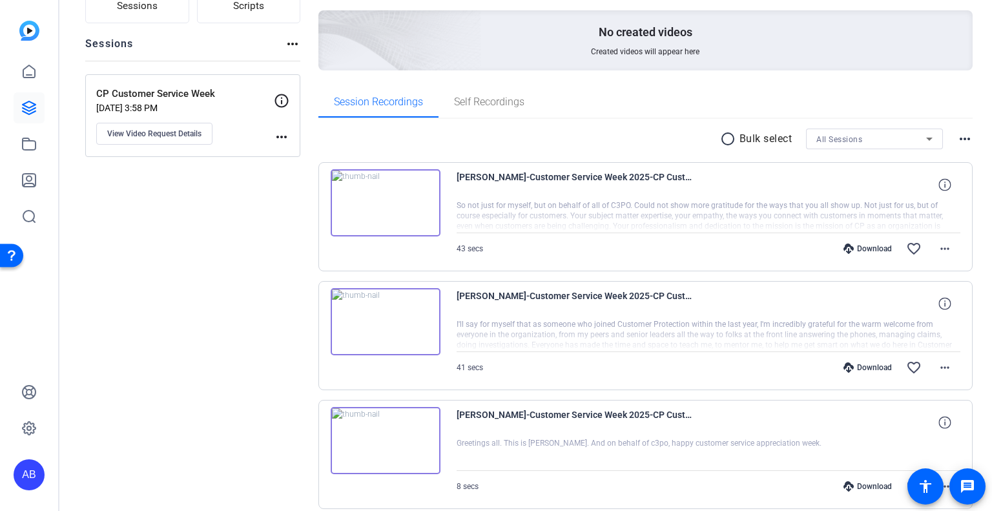
scroll to position [187, 0]
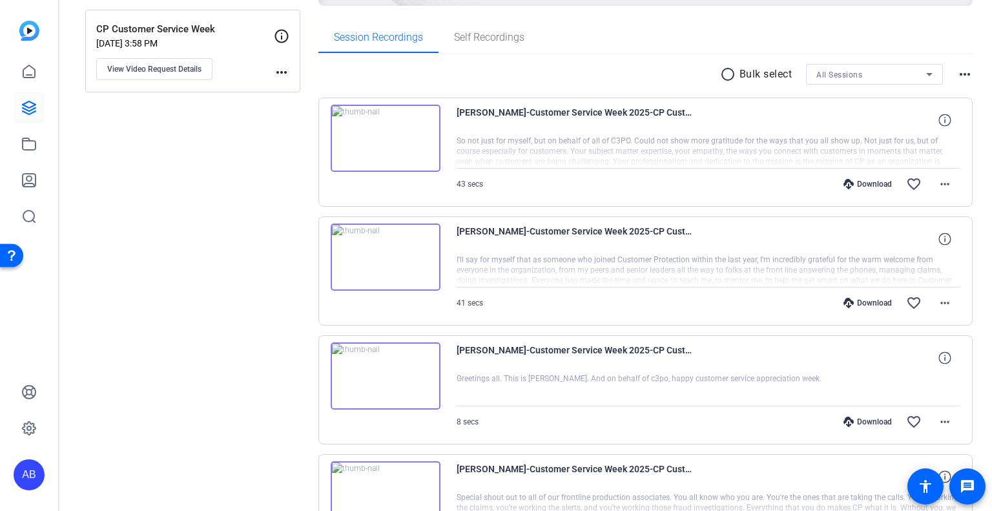
click at [843, 186] on icon at bounding box center [848, 184] width 10 height 10
click at [844, 301] on icon at bounding box center [848, 303] width 10 height 10
click at [843, 422] on icon at bounding box center [848, 421] width 10 height 10
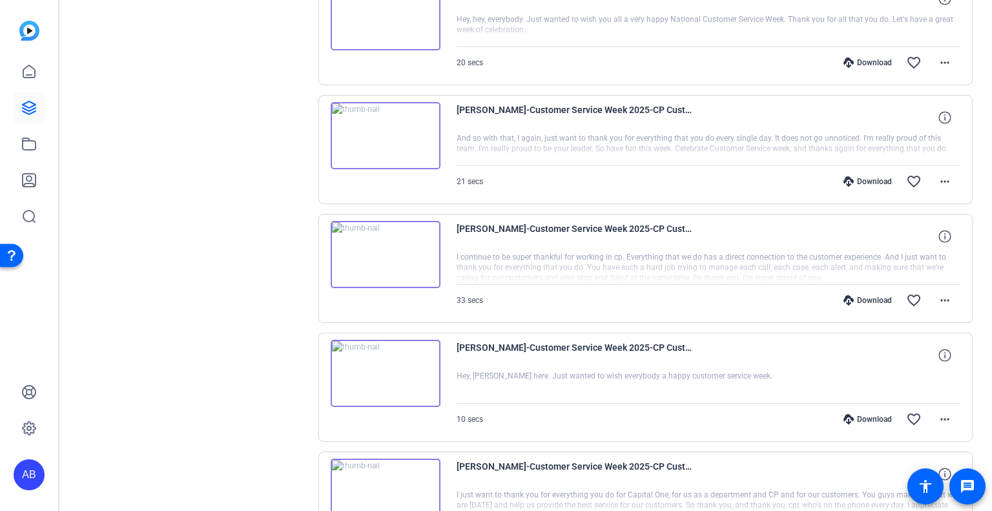
scroll to position [445, 0]
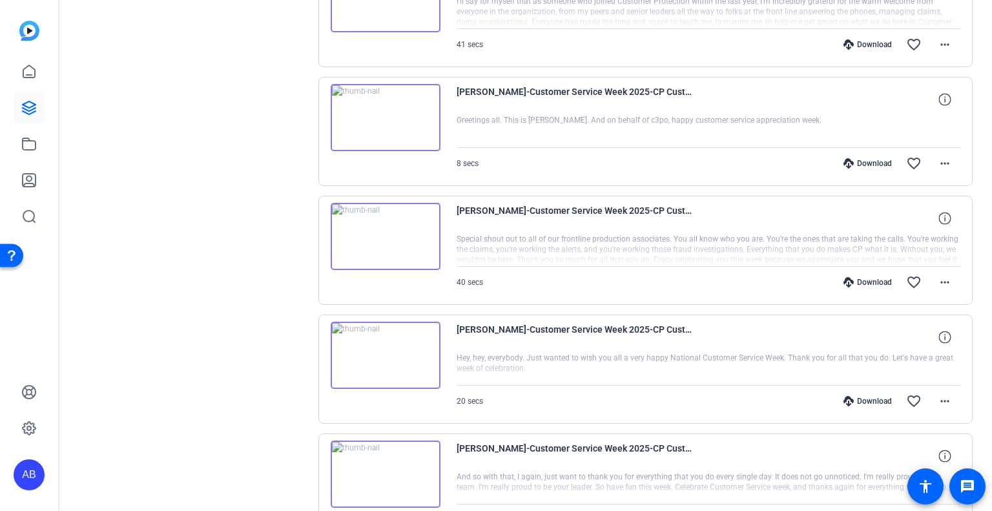
click at [34, 474] on div "AB" at bounding box center [29, 474] width 31 height 31
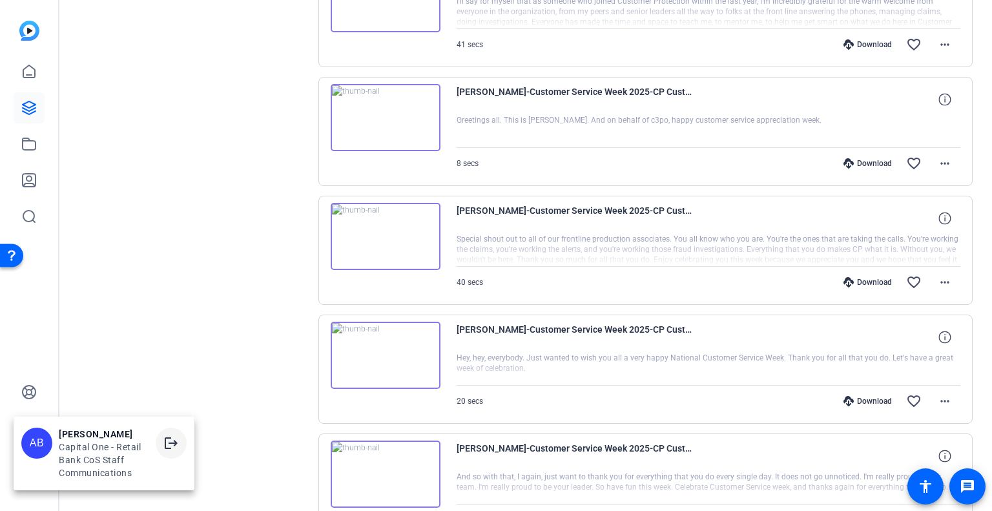
click at [168, 443] on mat-icon "logout" at bounding box center [170, 442] width 15 height 15
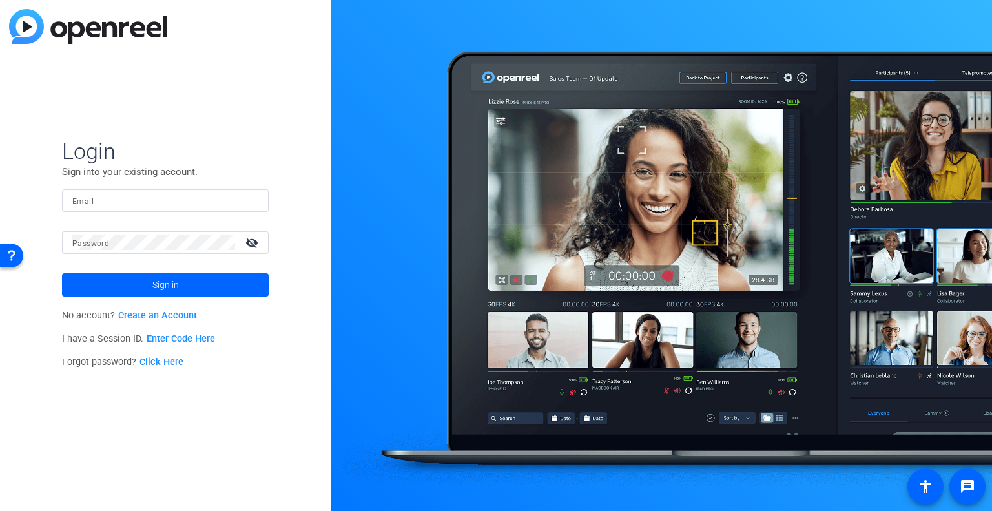
type input "[PERSON_NAME][EMAIL_ADDRESS][PERSON_NAME][DOMAIN_NAME]"
click at [158, 278] on span "Sign in" at bounding box center [165, 285] width 26 height 32
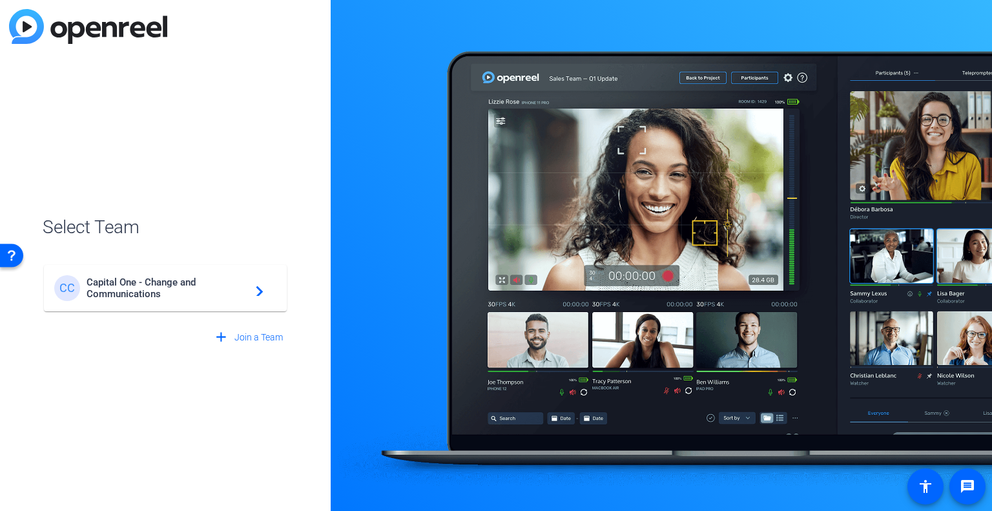
click at [230, 283] on span "Capital One - Change and Communications" at bounding box center [167, 287] width 161 height 23
